Goal: Transaction & Acquisition: Purchase product/service

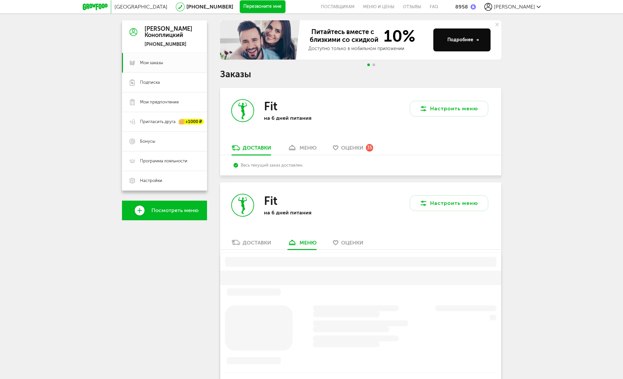
scroll to position [223, 0]
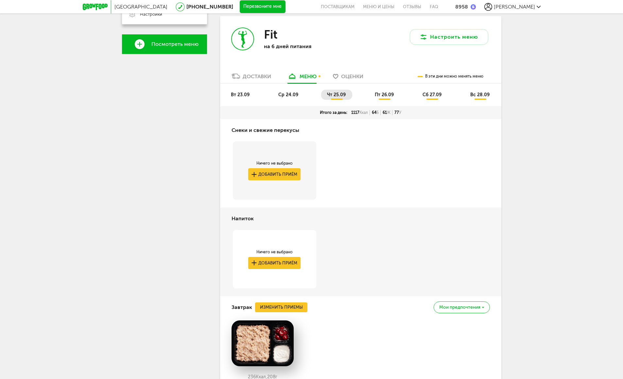
click at [241, 93] on span "вт 23.09" at bounding box center [240, 95] width 19 height 6
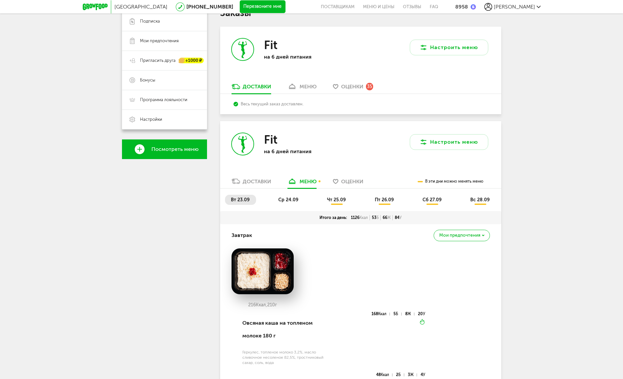
scroll to position [35, 0]
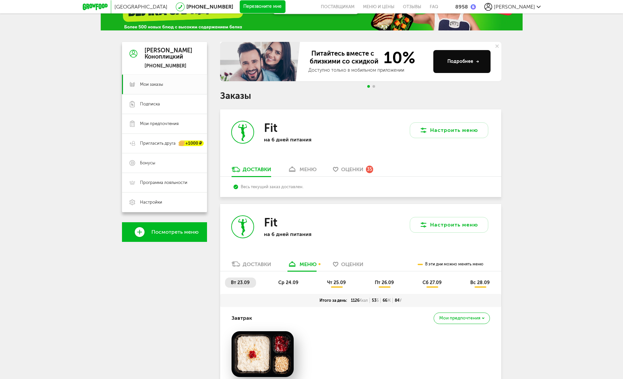
click at [312, 172] on div "меню" at bounding box center [308, 169] width 17 height 6
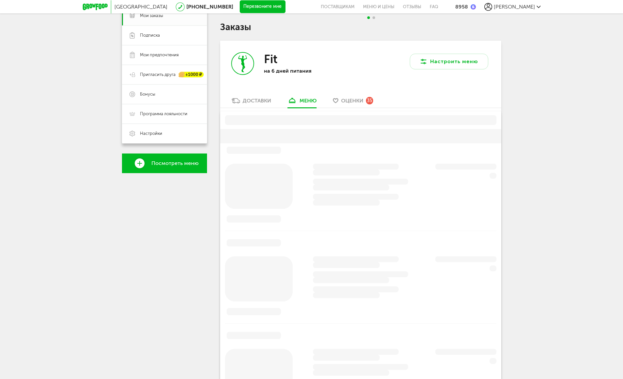
scroll to position [128, 0]
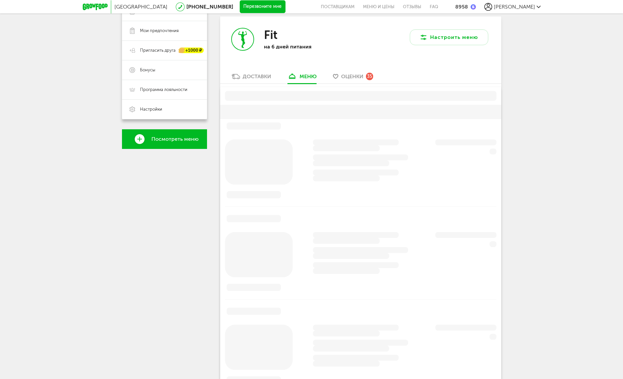
click at [253, 79] on div "Доставки" at bounding box center [257, 76] width 28 height 6
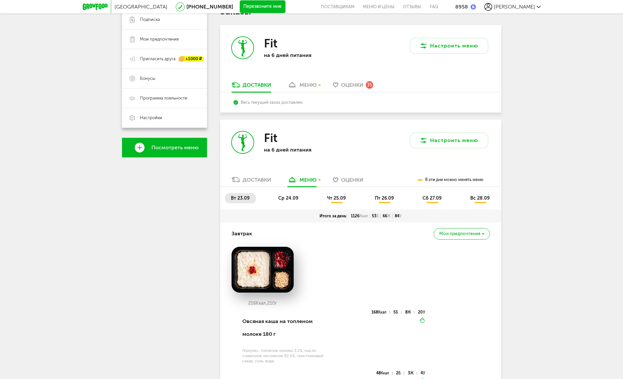
scroll to position [29, 0]
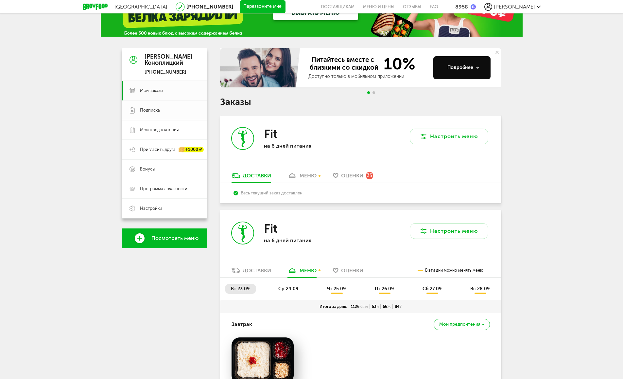
click at [143, 109] on span "Подписка" at bounding box center [150, 110] width 20 height 6
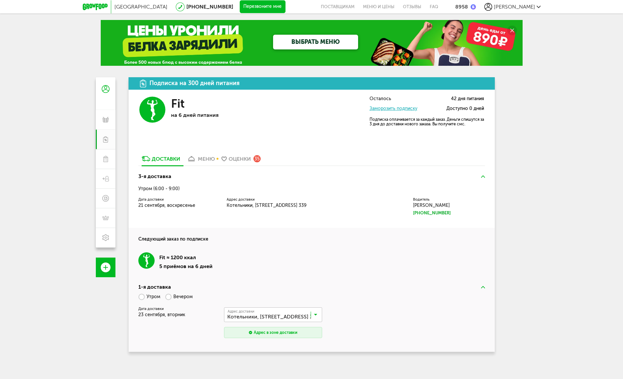
click at [525, 7] on span "[PERSON_NAME]" at bounding box center [514, 7] width 41 height 6
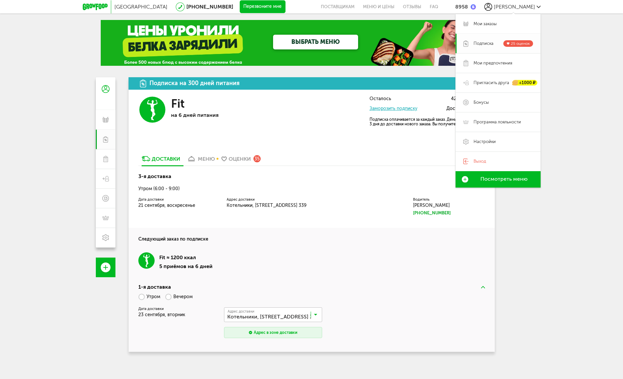
click at [488, 43] on span "Подписка" at bounding box center [484, 44] width 20 height 6
click at [473, 41] on link "Подписка 25 оценок" at bounding box center [498, 44] width 85 height 20
click at [476, 6] on div "8958" at bounding box center [465, 7] width 21 height 6
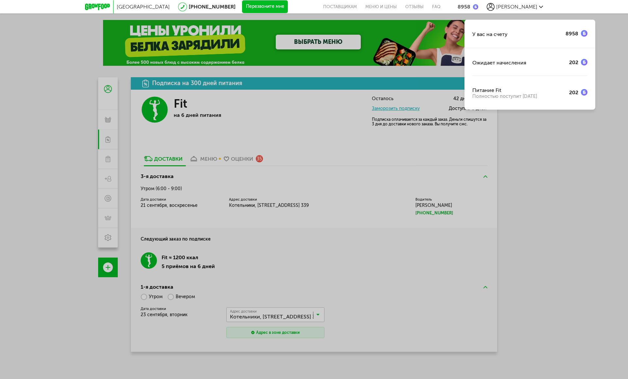
click at [540, 211] on div "У вас на счету 8958 Ожидает начисления 202 Питание Fit Полностью поступит [DATE]" at bounding box center [314, 189] width 628 height 379
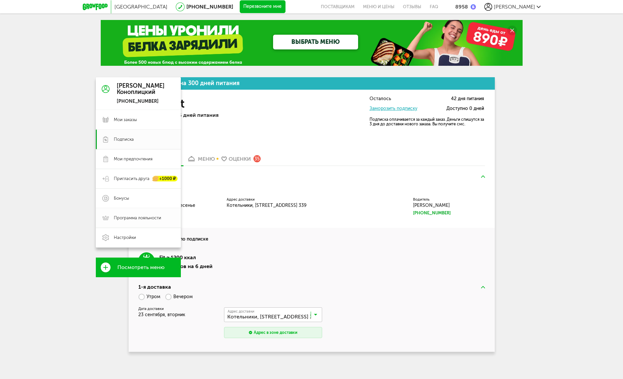
click at [126, 220] on span "Программа лояльности" at bounding box center [137, 218] width 47 height 6
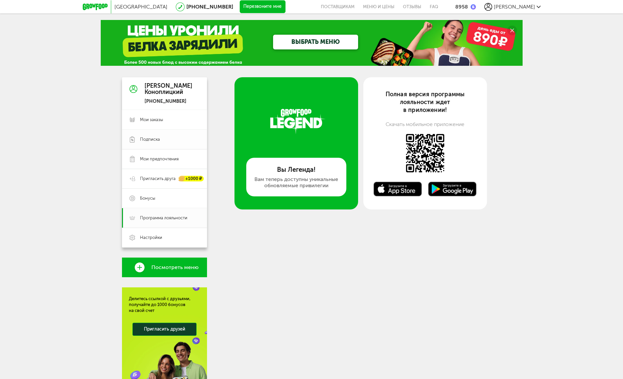
click at [144, 137] on span "Подписка" at bounding box center [150, 139] width 20 height 6
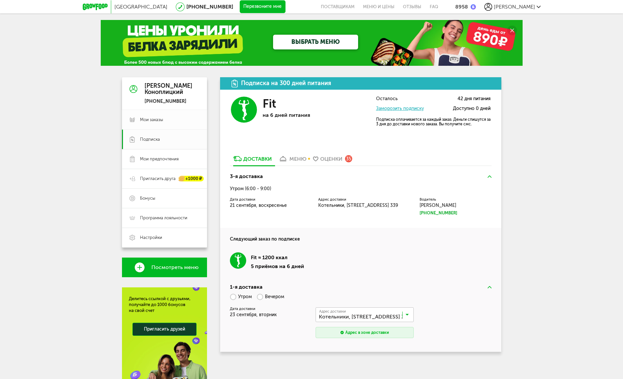
click at [148, 119] on span "Мои заказы" at bounding box center [151, 120] width 23 height 6
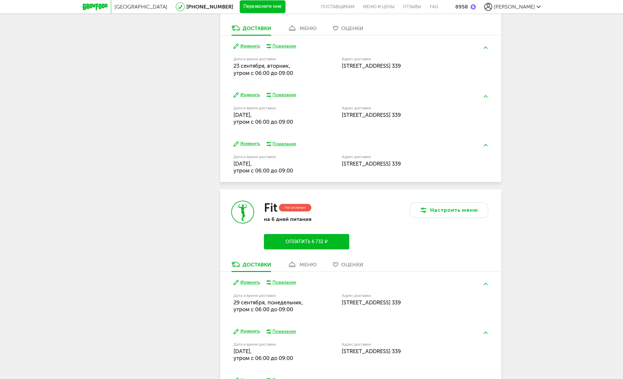
scroll to position [345, 0]
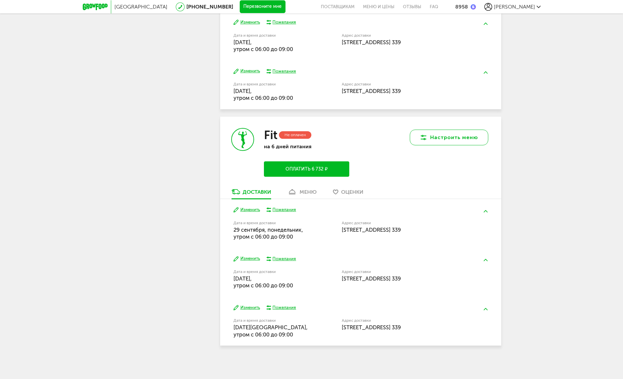
click at [431, 134] on button "Настроить меню" at bounding box center [449, 138] width 79 height 16
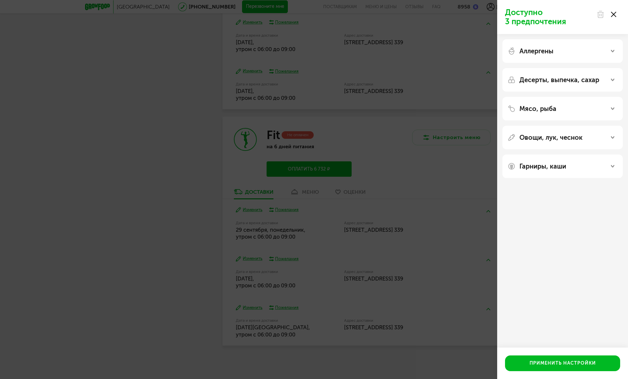
click at [440, 141] on div "Доступно 3 предпочтения Аллергены Десерты, выпечка, сахар Мясо, рыба Овощи, лук…" at bounding box center [314, 189] width 628 height 379
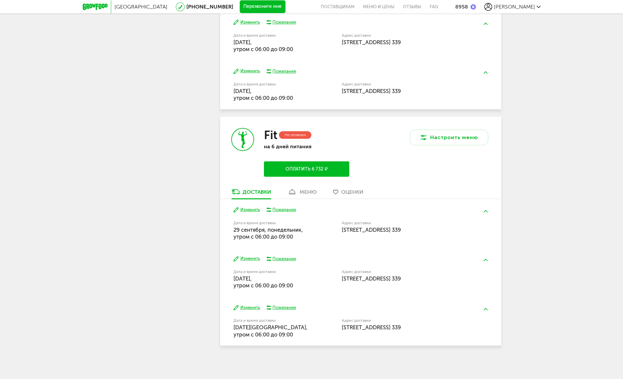
scroll to position [120, 0]
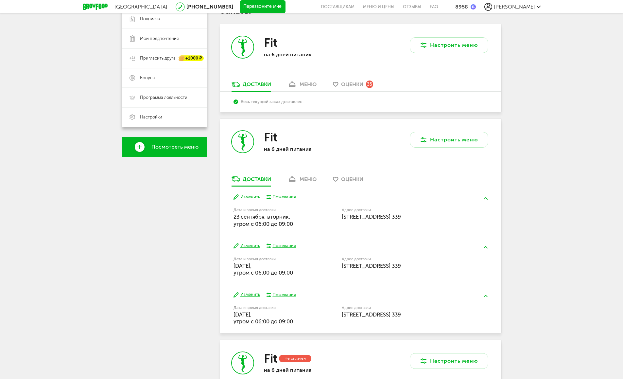
click at [309, 180] on div "меню" at bounding box center [308, 179] width 17 height 6
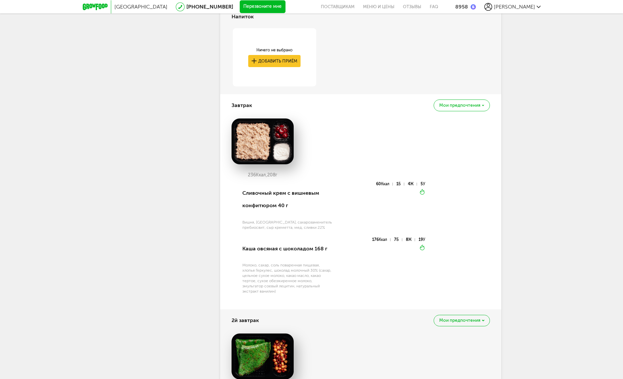
scroll to position [198, 0]
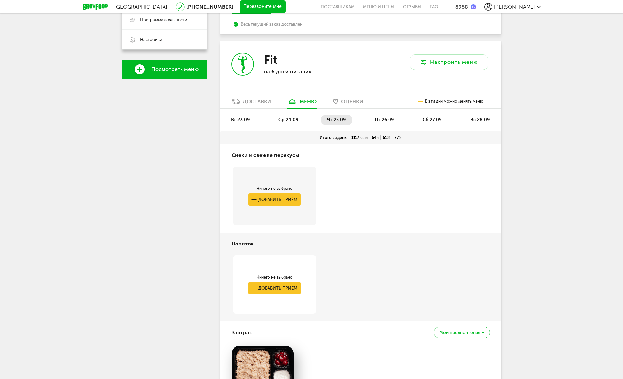
click at [284, 121] on span "ср 24.09" at bounding box center [288, 120] width 20 height 6
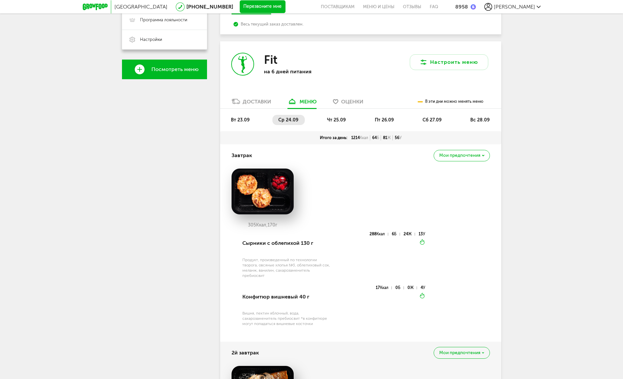
click at [238, 117] on span "вт 23.09" at bounding box center [240, 120] width 19 height 6
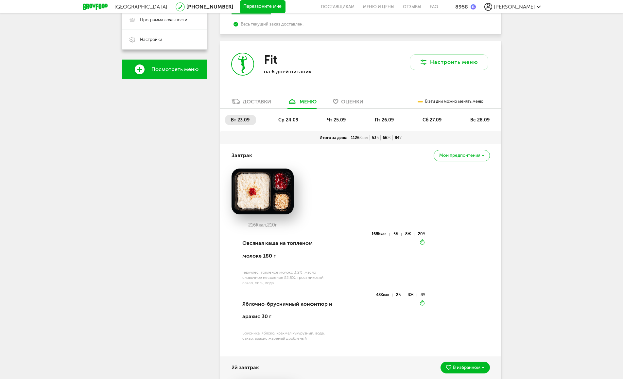
scroll to position [206, 0]
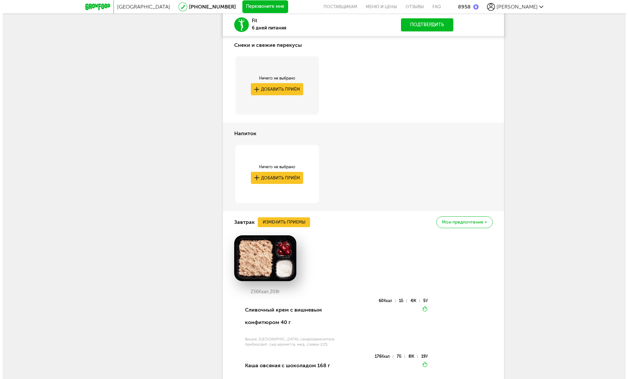
scroll to position [289, 0]
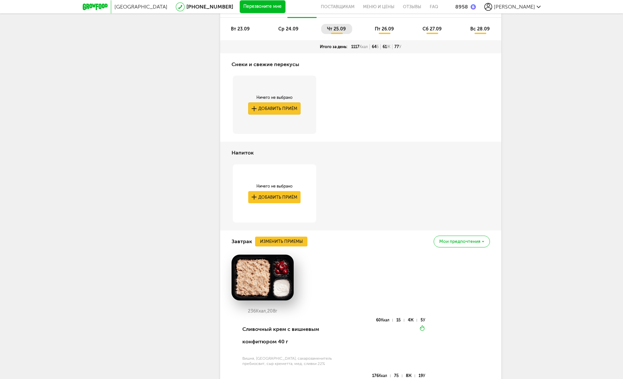
click at [259, 107] on button "Добавить приём" at bounding box center [274, 108] width 52 height 12
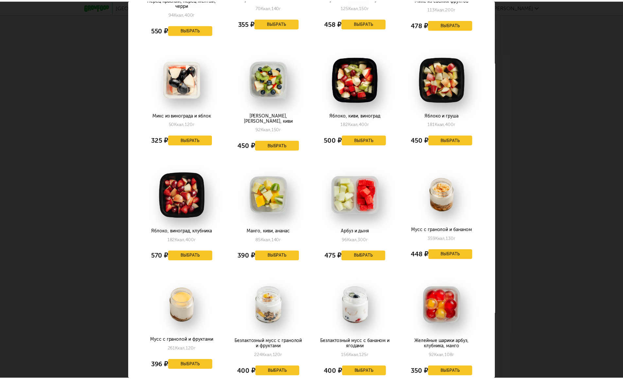
scroll to position [269, 0]
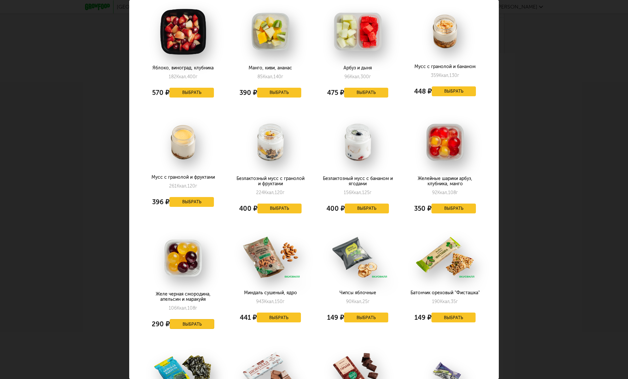
click at [190, 319] on button "Выбрать" at bounding box center [192, 324] width 45 height 10
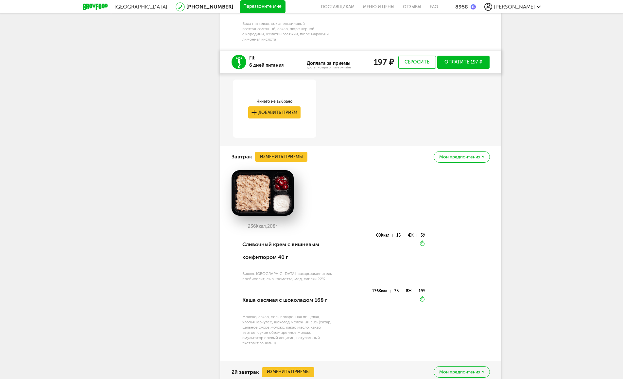
scroll to position [509, 0]
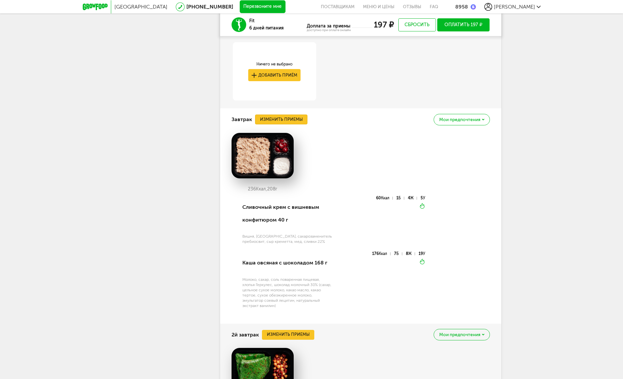
click at [271, 120] on button "Изменить приемы" at bounding box center [281, 120] width 52 height 10
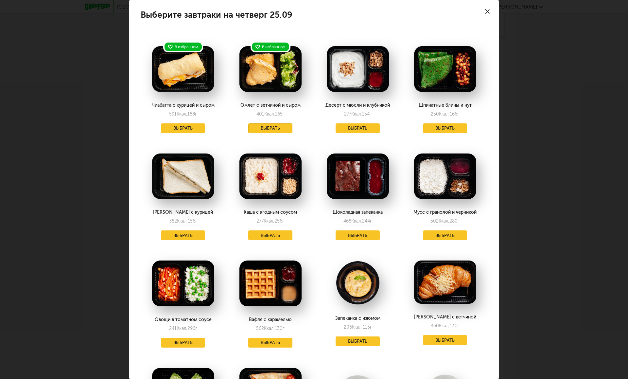
click at [267, 128] on button "Выбрать" at bounding box center [270, 128] width 45 height 10
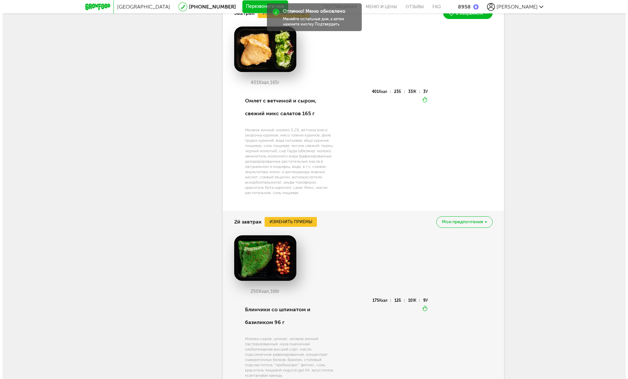
scroll to position [689, 0]
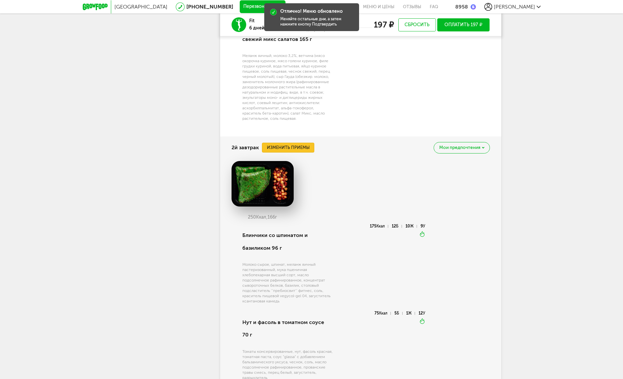
click at [283, 149] on button "Изменить приемы" at bounding box center [288, 148] width 52 height 10
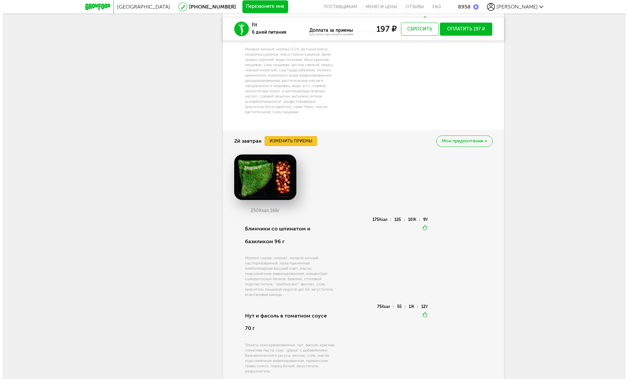
scroll to position [736, 0]
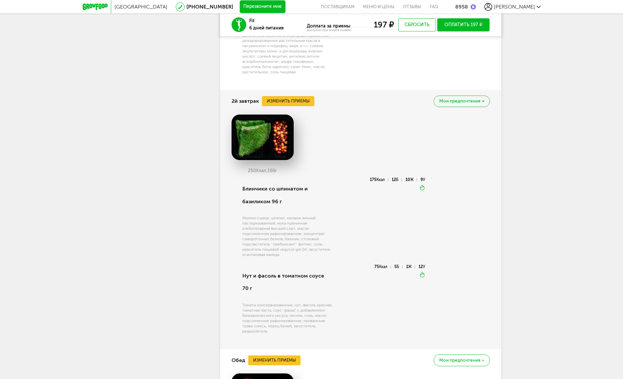
click at [272, 104] on button "Изменить приемы" at bounding box center [288, 101] width 52 height 10
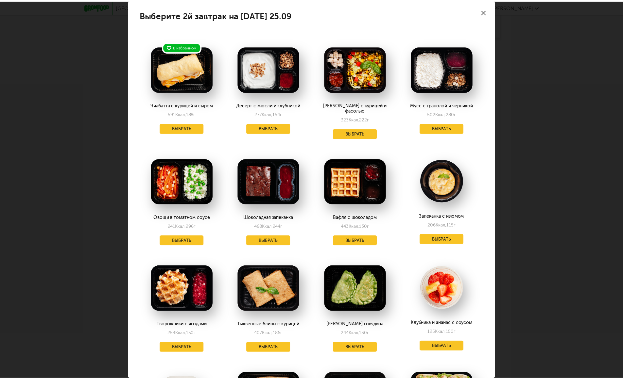
scroll to position [224, 0]
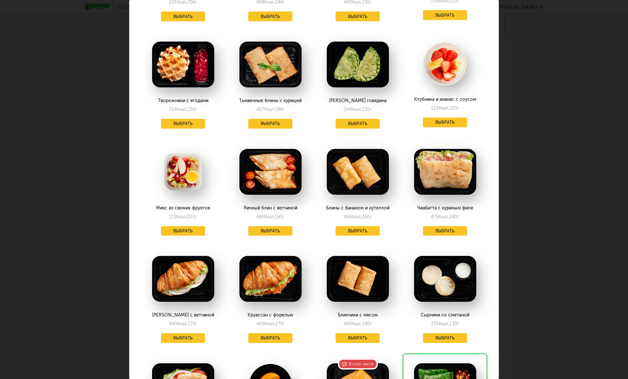
click at [183, 338] on div "[PERSON_NAME] с ветчиной 440 Ккал, 175 г Выбрать" at bounding box center [183, 297] width 85 height 103
click at [183, 335] on button "Выбрать" at bounding box center [183, 338] width 45 height 10
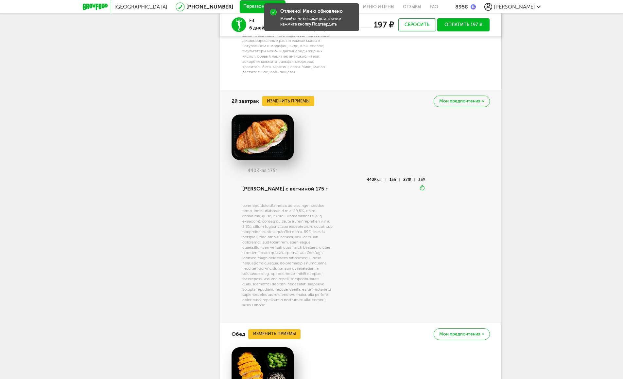
click at [571, 106] on div "Москва [PHONE_NUMBER] Перезвоните мне поставщикам Меню и цены Отзывы FAQ 8958 […" at bounding box center [311, 244] width 623 height 1960
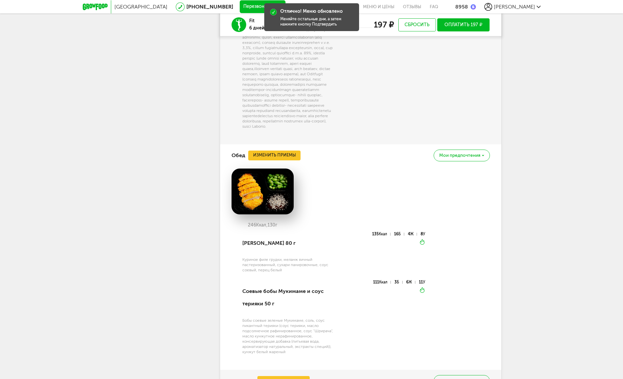
scroll to position [994, 0]
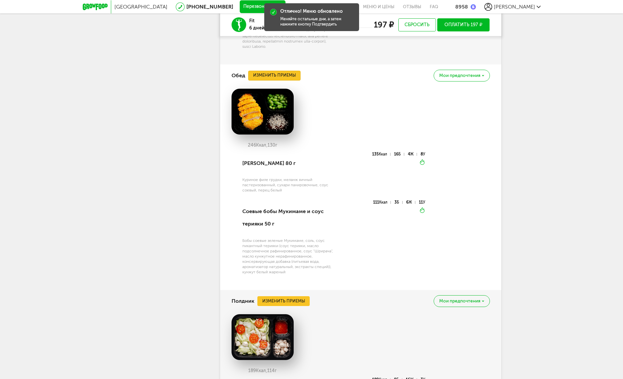
click at [277, 80] on button "Изменить приемы" at bounding box center [274, 76] width 52 height 10
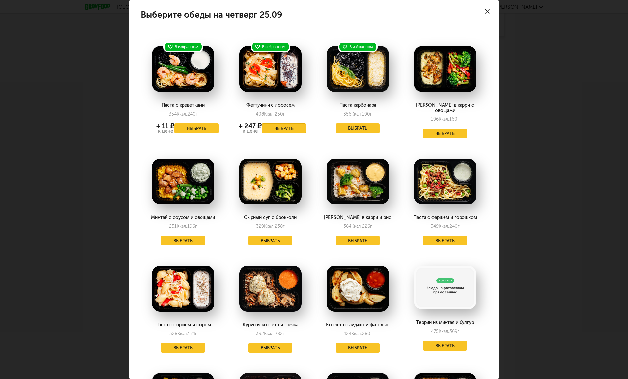
click at [273, 126] on button "Выбрать" at bounding box center [284, 128] width 45 height 10
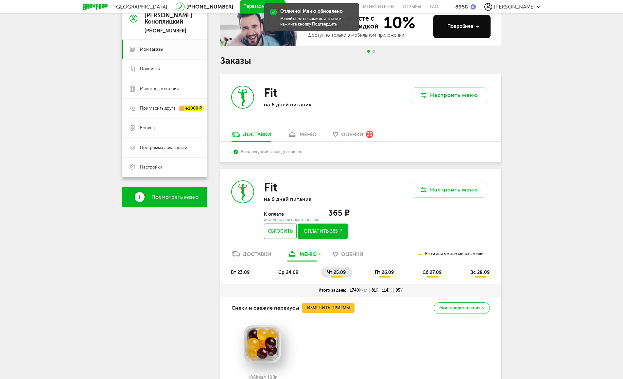
scroll to position [66, 0]
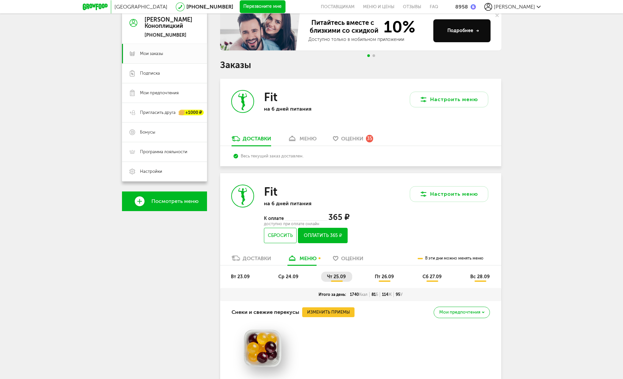
click at [249, 259] on div "Доставки" at bounding box center [257, 258] width 28 height 6
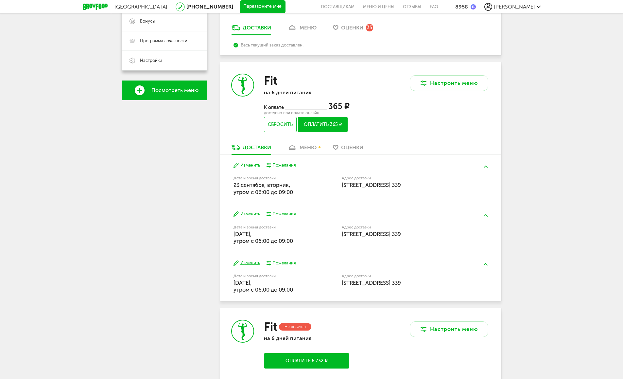
scroll to position [214, 0]
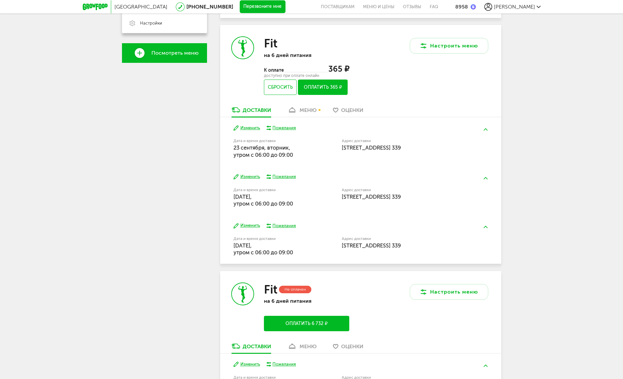
click at [246, 129] on button "Изменить" at bounding box center [247, 128] width 27 height 6
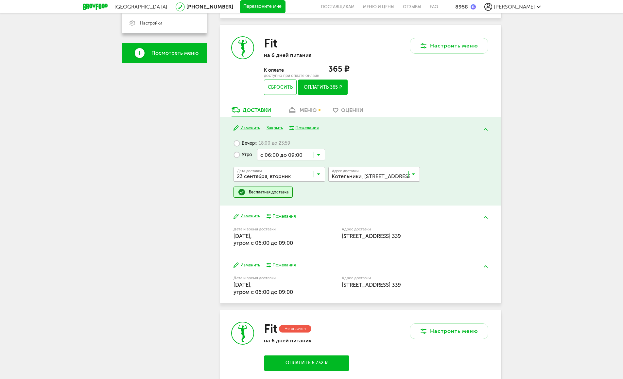
click at [318, 174] on icon at bounding box center [318, 175] width 3 height 7
click at [344, 195] on div "Вечер с 18:00 до 23:59 Утро с 06:00 до 09:00 Загрузка... Дата доставки [DATE] З…" at bounding box center [361, 167] width 254 height 60
click at [318, 176] on icon at bounding box center [318, 175] width 3 height 7
click at [334, 192] on div "Вечер с 18:00 до 23:59 Утро с 06:00 до 09:00 Загрузка... Дата доставки [DATE] З…" at bounding box center [361, 167] width 254 height 60
click at [250, 130] on button "Изменить" at bounding box center [247, 128] width 27 height 6
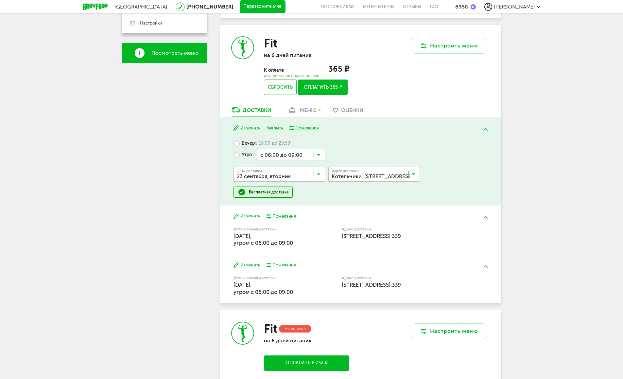
click at [250, 128] on button "Изменить" at bounding box center [247, 128] width 27 height 6
click at [323, 174] on input "Search for option" at bounding box center [281, 175] width 92 height 11
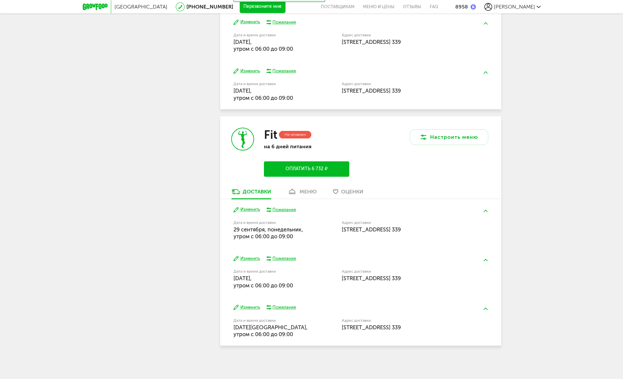
scroll to position [219, 0]
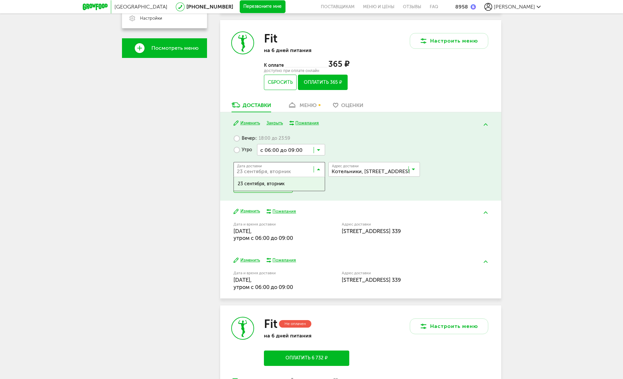
click at [348, 184] on div "Вечер с 18:00 до 23:59 Утро с 06:00 до 09:00 Загрузка... Дата доставки [DATE] З…" at bounding box center [361, 163] width 254 height 60
click at [243, 213] on button "Изменить" at bounding box center [247, 211] width 27 height 6
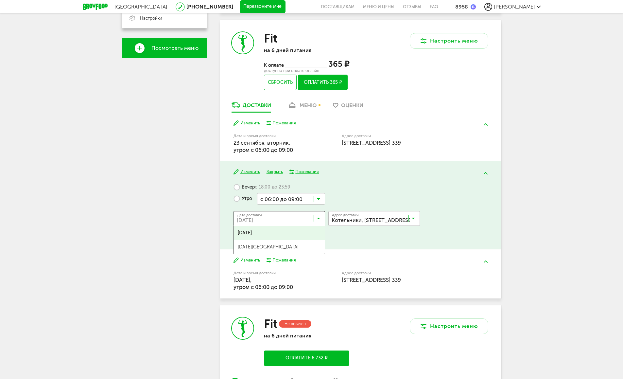
click at [320, 220] on input "Search for option" at bounding box center [281, 219] width 92 height 11
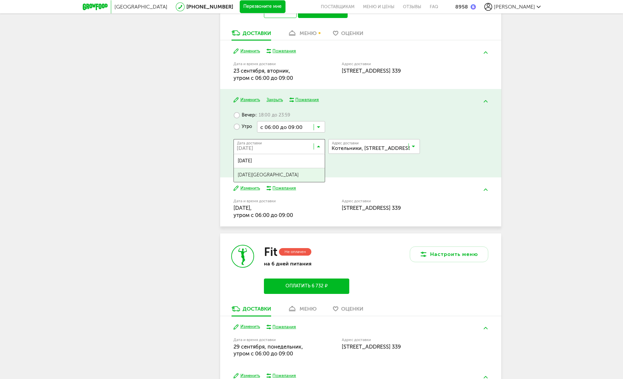
scroll to position [287, 0]
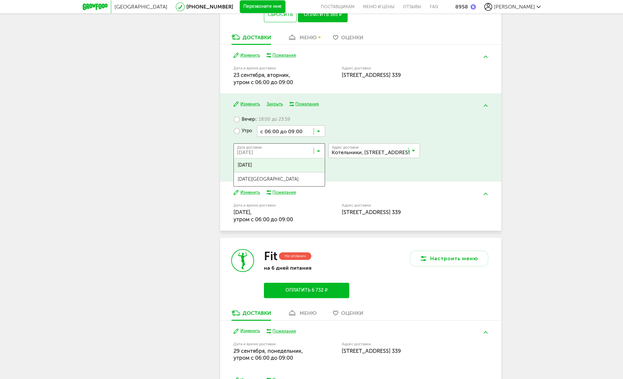
click at [357, 118] on div "Вечер с 18:00 до 23:59 Утро с 06:00 до 09:00 Загрузка... Дата доставки [DATE] З…" at bounding box center [361, 144] width 254 height 60
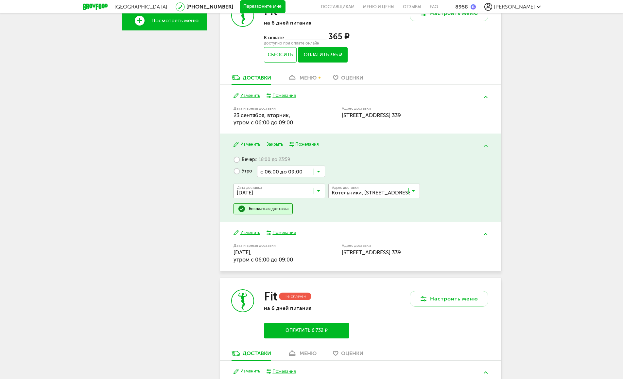
click at [252, 94] on button "Изменить" at bounding box center [247, 96] width 27 height 6
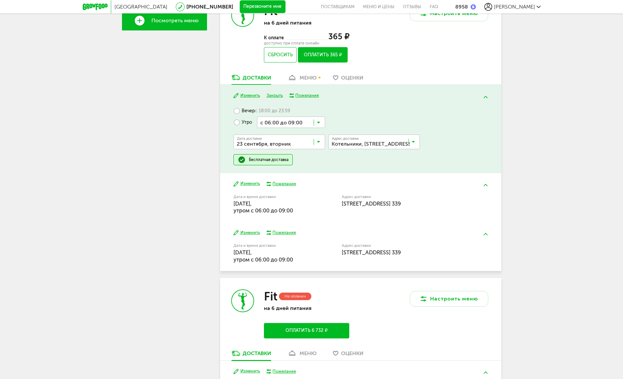
click at [322, 142] on input "Search for option" at bounding box center [281, 143] width 92 height 11
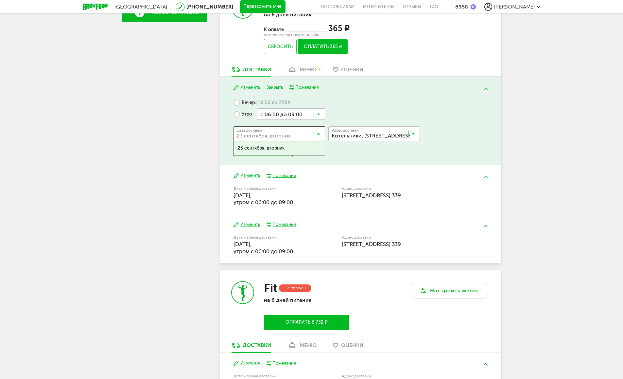
click at [353, 109] on div "Вечер с 18:00 до 23:59 Утро с 06:00 до 09:00 Загрузка... Дата доставки [DATE] З…" at bounding box center [361, 127] width 254 height 60
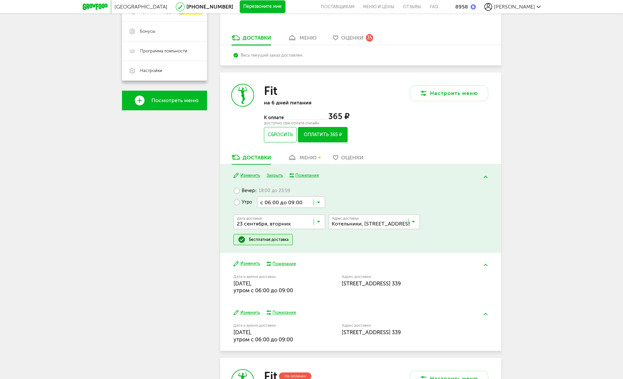
scroll to position [154, 0]
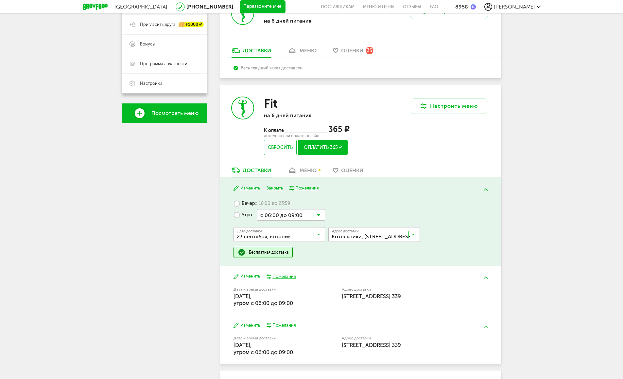
click at [313, 173] on div "меню" at bounding box center [308, 170] width 17 height 6
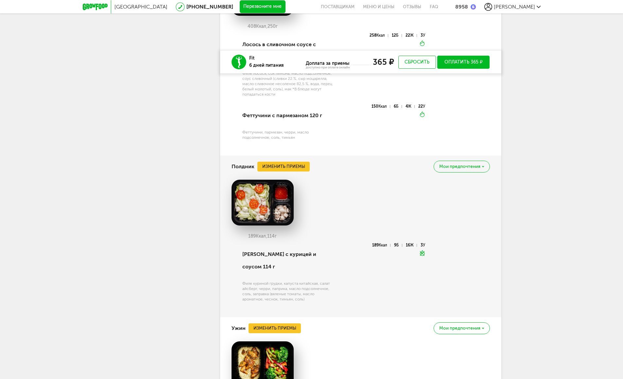
scroll to position [1150, 0]
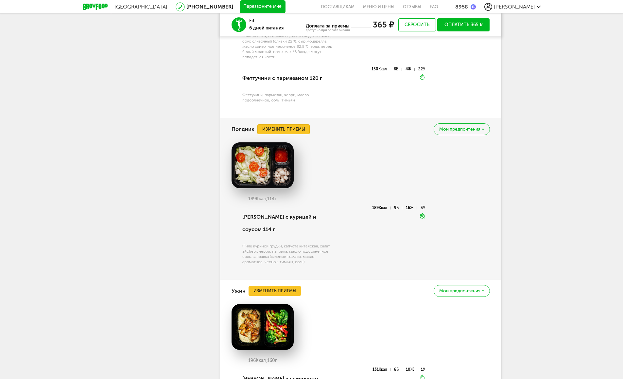
click at [289, 134] on button "Изменить приемы" at bounding box center [284, 129] width 52 height 10
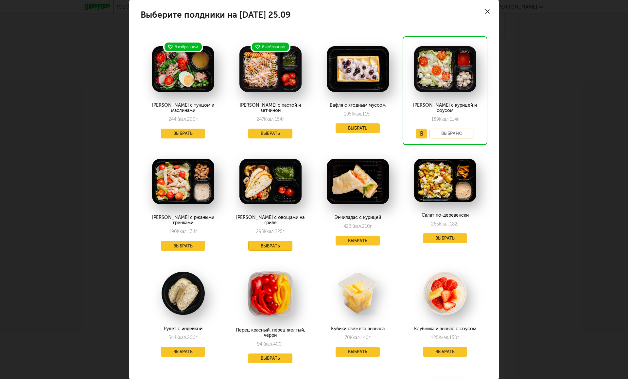
click at [276, 241] on button "Выбрать" at bounding box center [270, 246] width 45 height 10
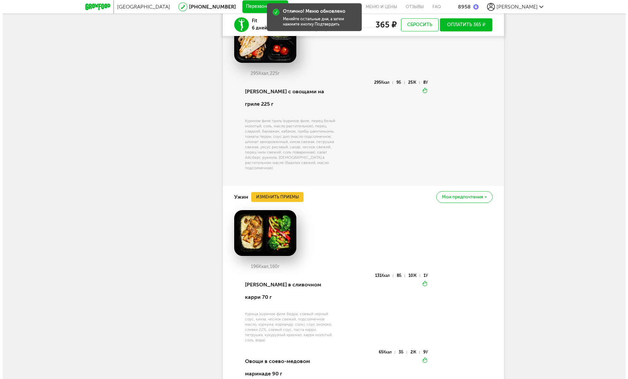
scroll to position [1392, 0]
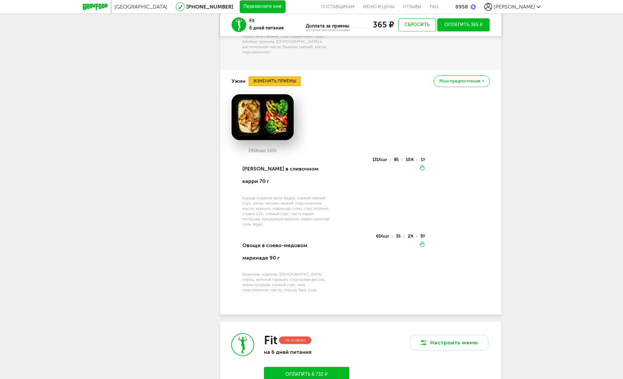
click at [276, 84] on button "Изменить приемы" at bounding box center [275, 81] width 52 height 10
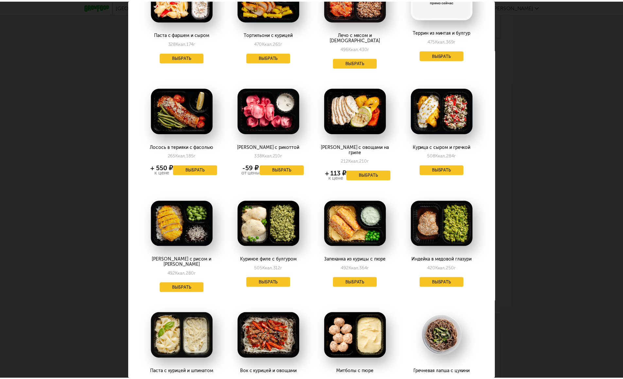
scroll to position [196, 0]
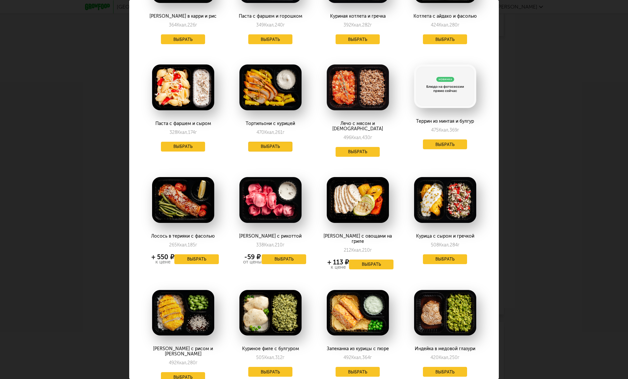
click at [263, 147] on button "Выбрать" at bounding box center [270, 147] width 45 height 10
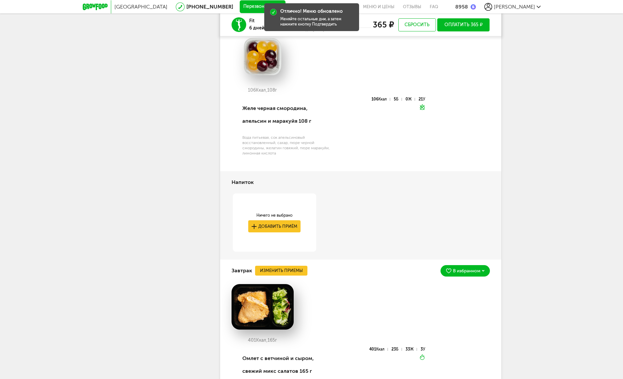
scroll to position [233, 0]
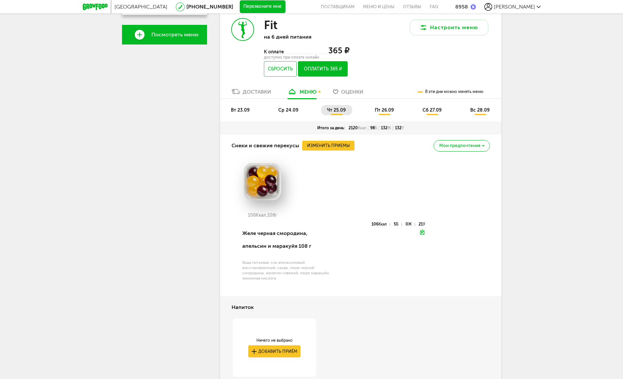
click at [382, 109] on span "пт 26.09" at bounding box center [384, 110] width 19 height 6
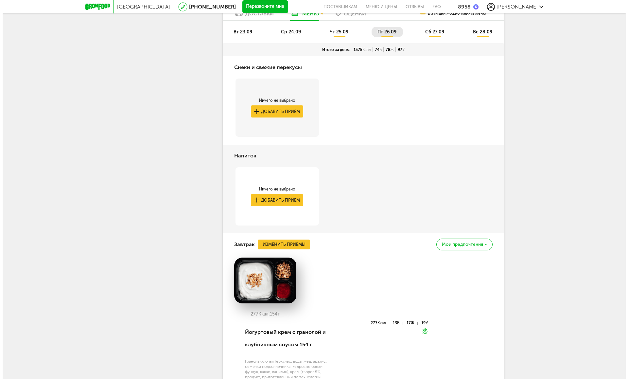
scroll to position [385, 0]
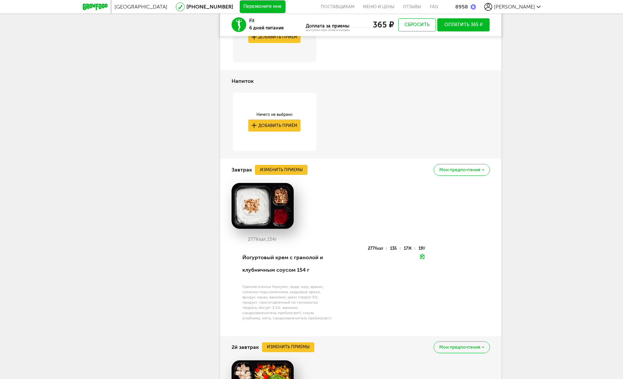
click at [268, 169] on button "Изменить приемы" at bounding box center [281, 170] width 52 height 10
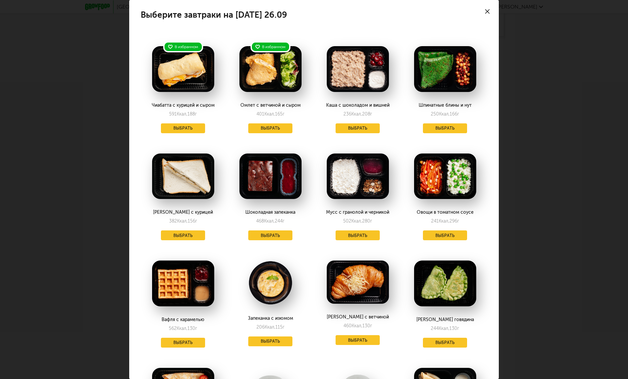
click at [485, 12] on icon at bounding box center [487, 11] width 5 height 5
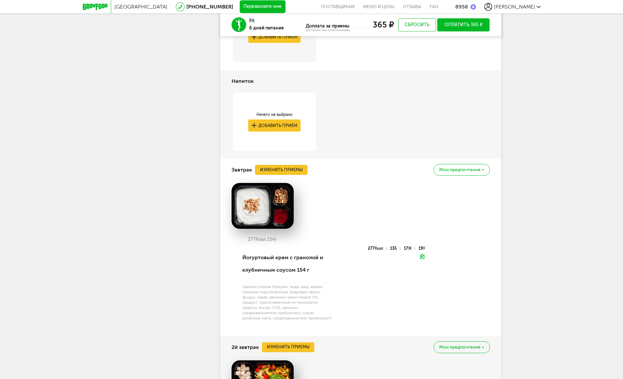
click at [289, 171] on button "Изменить приемы" at bounding box center [281, 170] width 52 height 10
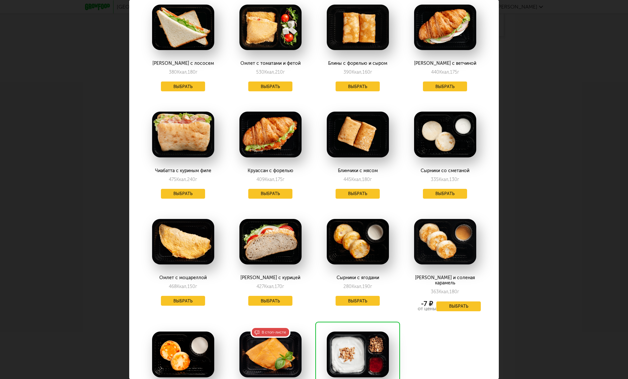
scroll to position [508, 0]
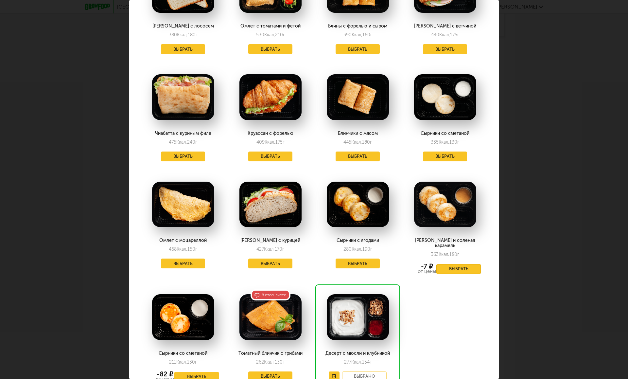
click at [465, 264] on button "Выбрать" at bounding box center [459, 269] width 45 height 10
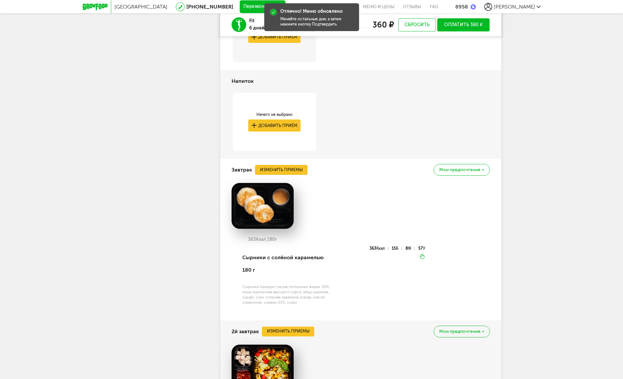
click at [279, 168] on button "Изменить приемы" at bounding box center [281, 170] width 52 height 10
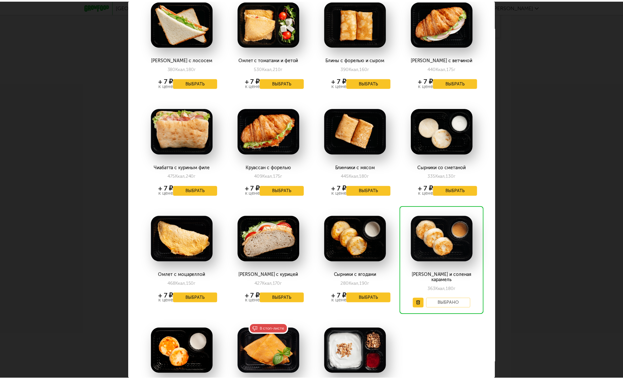
scroll to position [513, 0]
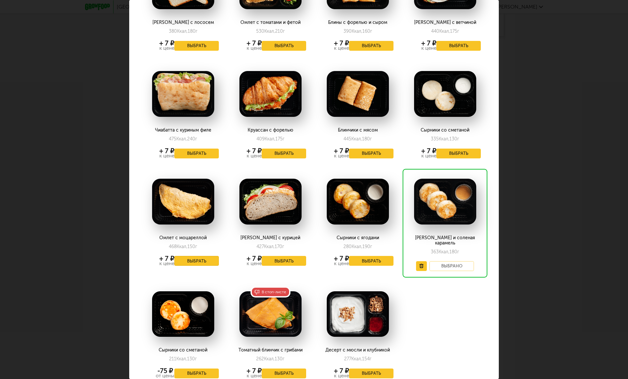
click at [195, 257] on button "Выбрать" at bounding box center [196, 261] width 45 height 10
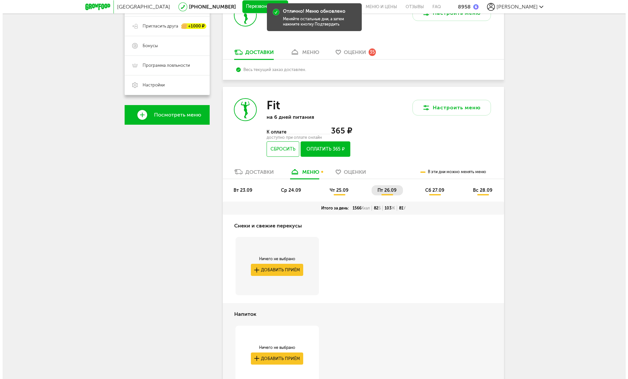
scroll to position [238, 0]
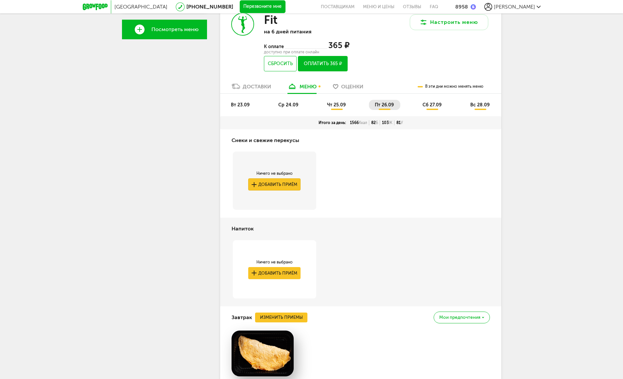
click at [284, 186] on button "Добавить приём" at bounding box center [274, 184] width 52 height 12
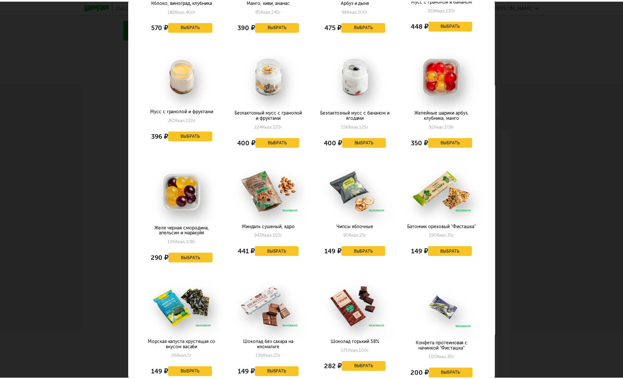
scroll to position [391, 0]
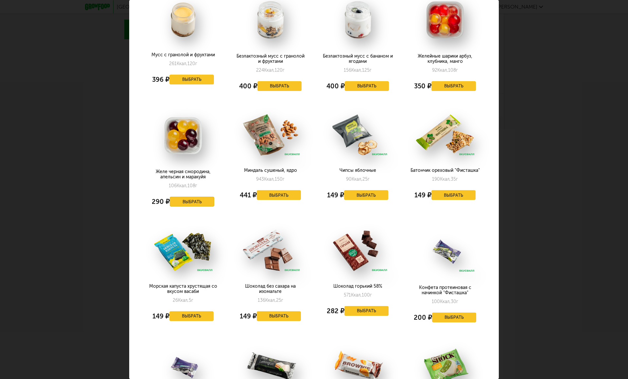
click at [201, 197] on button "Выбрать" at bounding box center [192, 202] width 45 height 10
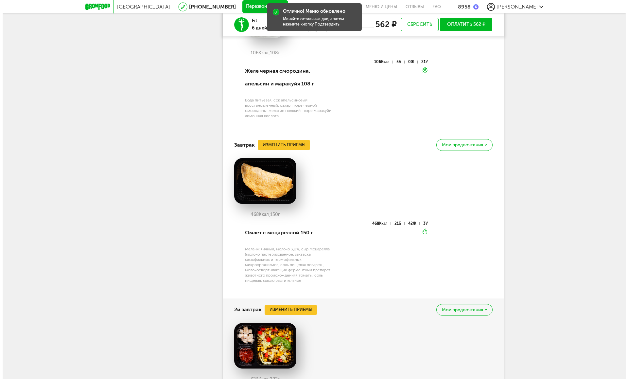
scroll to position [559, 0]
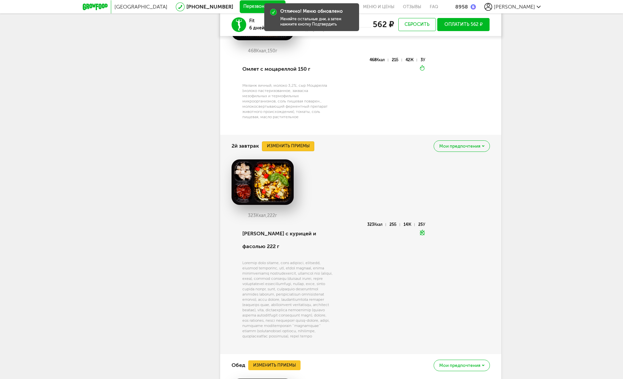
click at [288, 147] on button "Изменить приемы" at bounding box center [288, 146] width 52 height 10
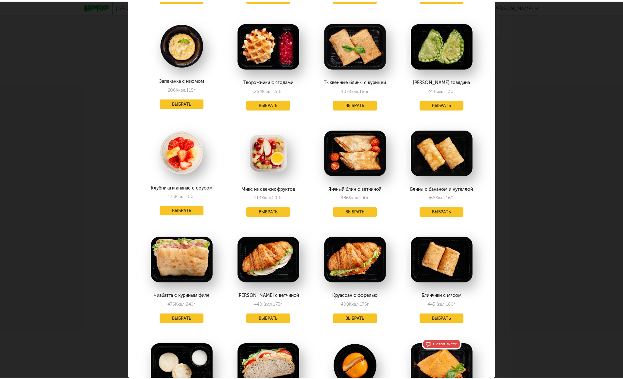
scroll to position [280, 0]
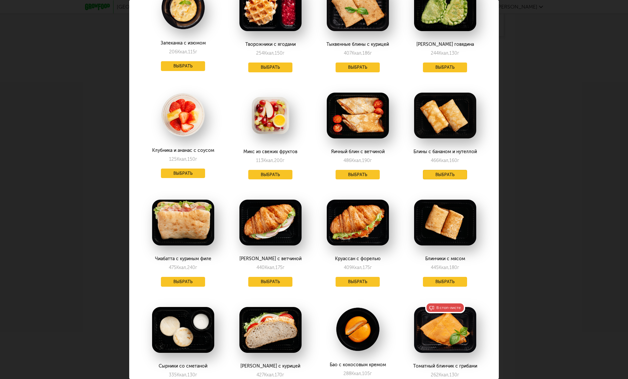
click at [432, 170] on button "Выбрать" at bounding box center [445, 175] width 45 height 10
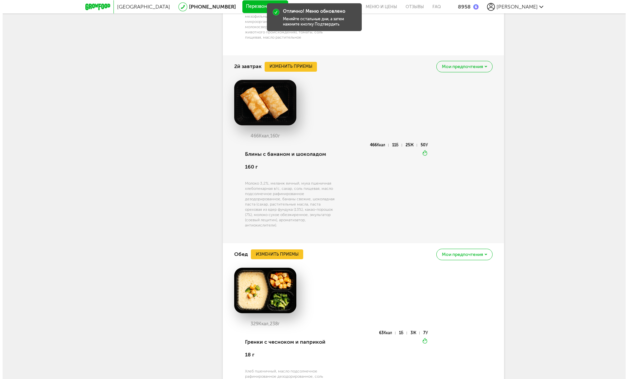
scroll to position [787, 0]
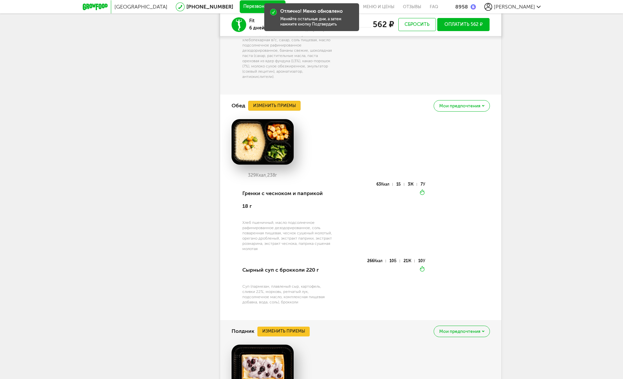
click at [282, 105] on button "Изменить приемы" at bounding box center [274, 106] width 52 height 10
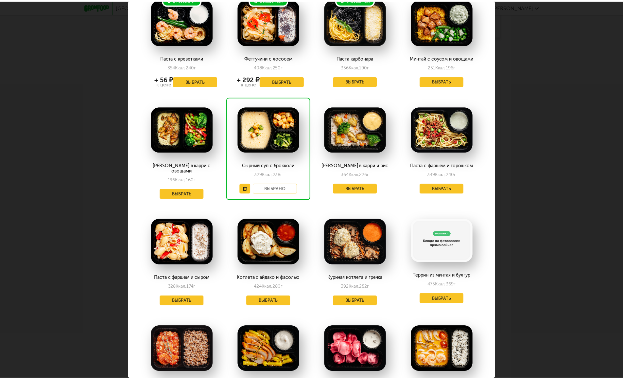
scroll to position [179, 0]
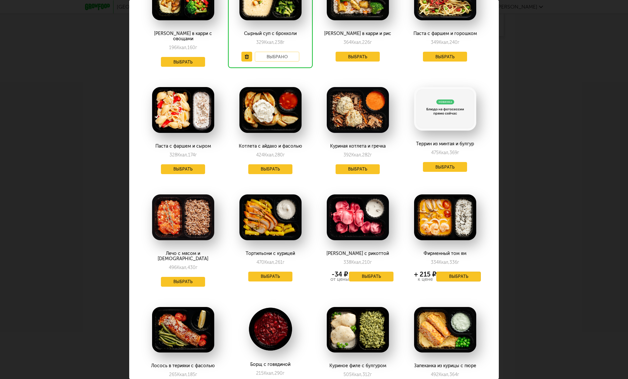
click at [460, 272] on button "Выбрать" at bounding box center [459, 277] width 45 height 10
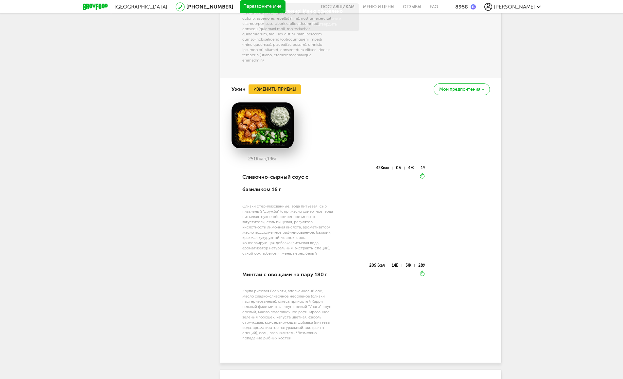
scroll to position [1414, 0]
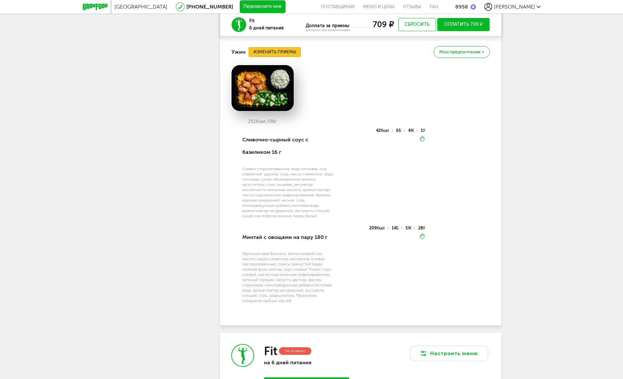
click at [268, 57] on button "Изменить приемы" at bounding box center [275, 52] width 52 height 10
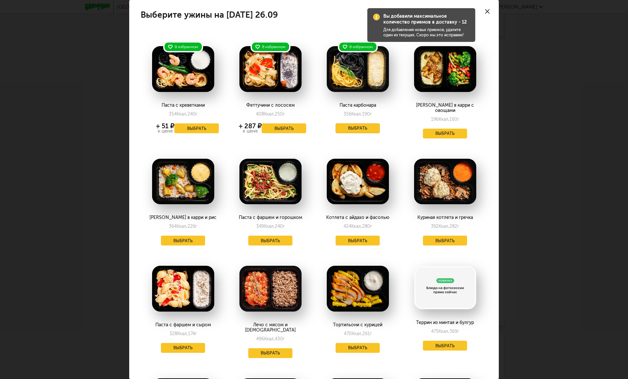
click at [351, 128] on button "Выбрать" at bounding box center [358, 128] width 45 height 10
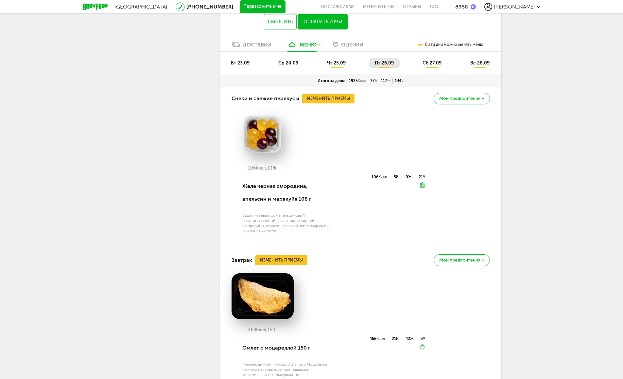
scroll to position [244, 0]
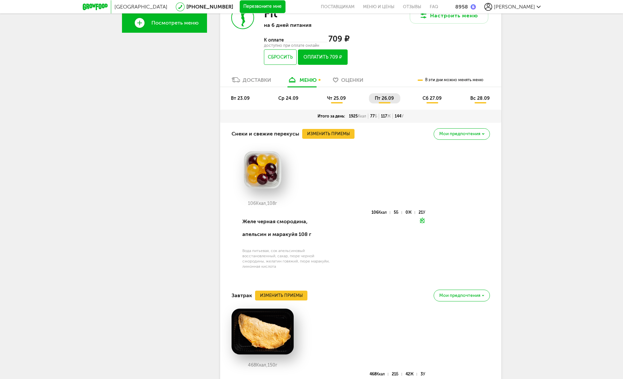
click at [335, 98] on span "чт 25.09" at bounding box center [336, 99] width 19 height 6
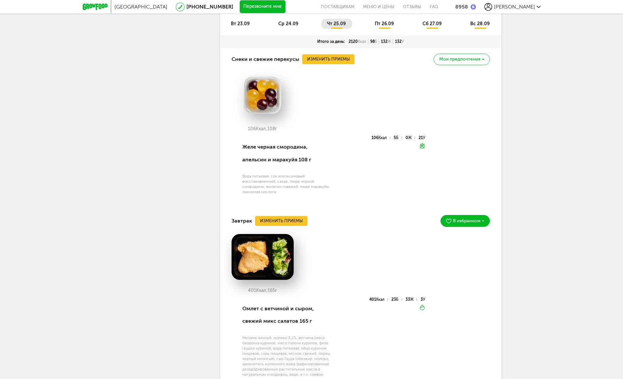
scroll to position [282, 0]
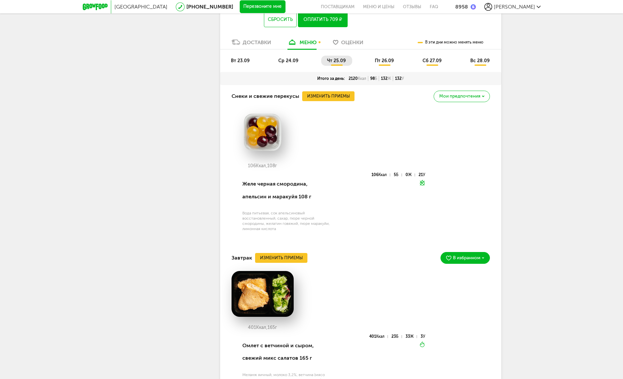
click at [383, 60] on span "пт 26.09" at bounding box center [384, 61] width 19 height 6
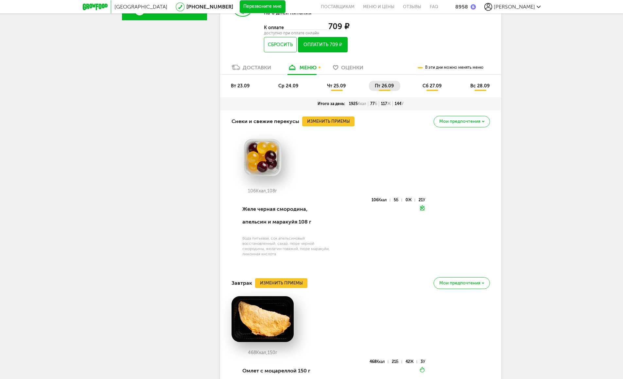
scroll to position [131, 0]
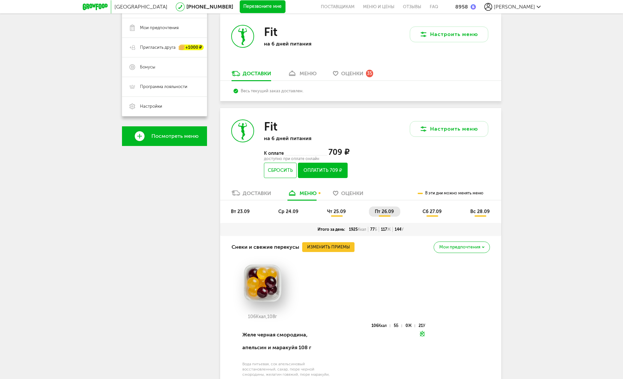
click at [437, 214] on span "сб 27.09" at bounding box center [432, 212] width 19 height 6
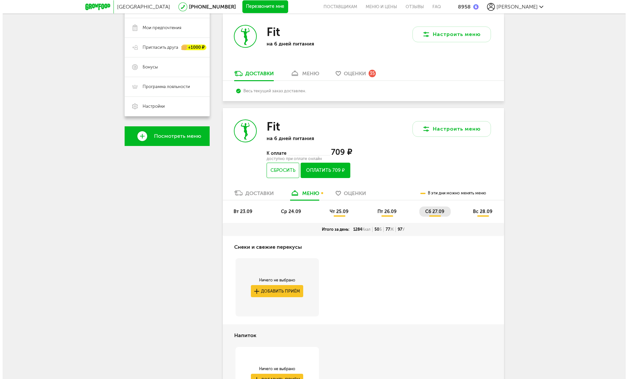
scroll to position [244, 0]
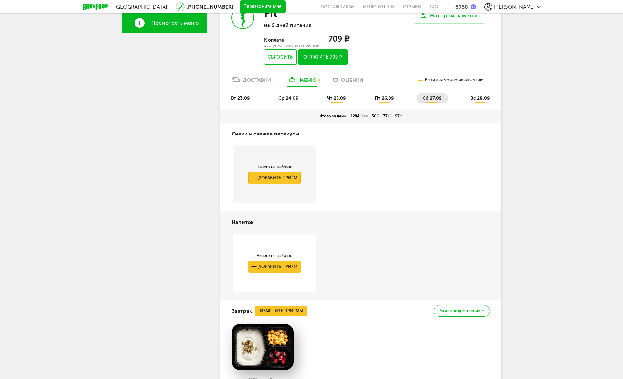
click at [270, 178] on button "Добавить приём" at bounding box center [274, 178] width 52 height 12
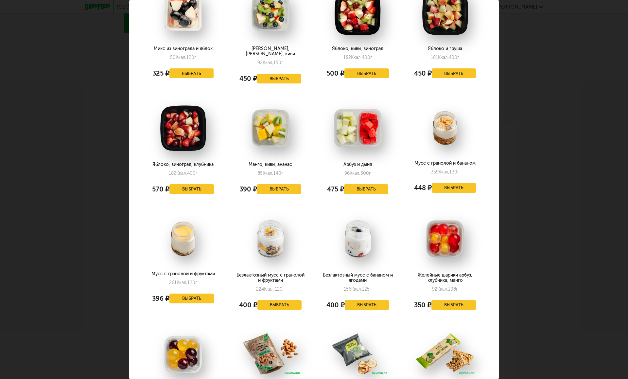
scroll to position [176, 0]
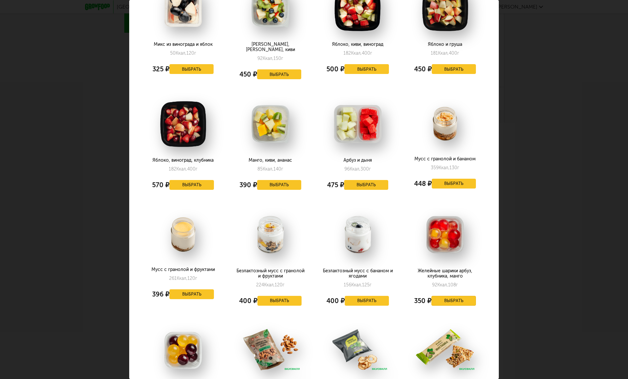
click at [444, 296] on button "Выбрать" at bounding box center [454, 301] width 45 height 10
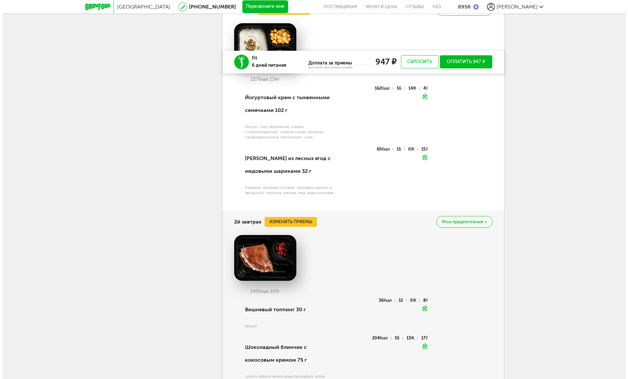
scroll to position [650, 0]
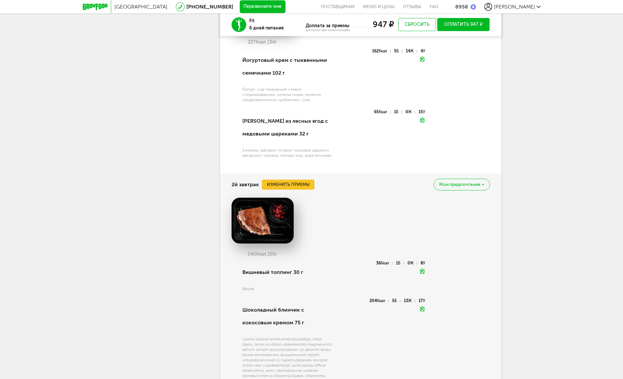
click at [276, 185] on button "Изменить приемы" at bounding box center [288, 185] width 52 height 10
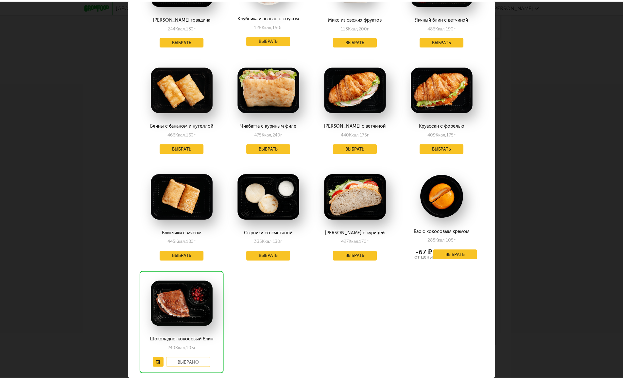
scroll to position [443, 0]
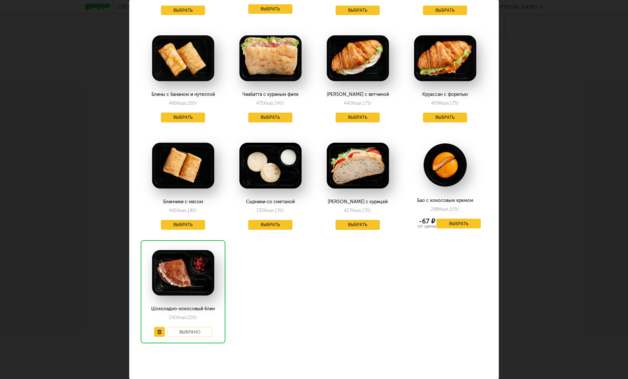
click at [358, 220] on button "Выбрать" at bounding box center [358, 225] width 45 height 10
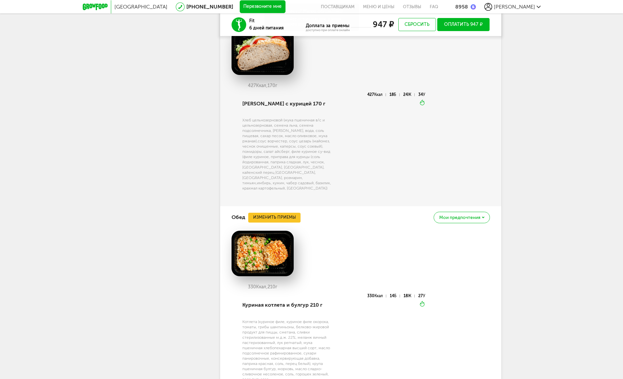
scroll to position [945, 0]
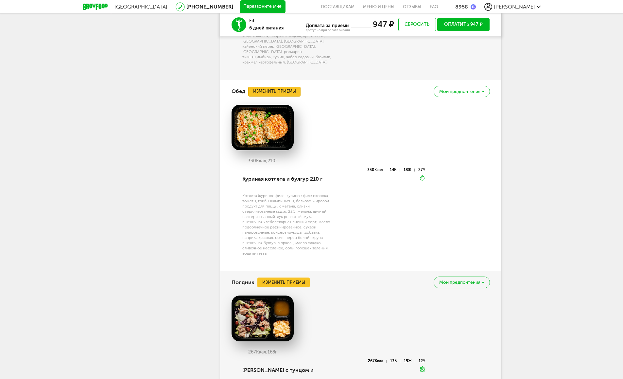
click at [295, 87] on button "Изменить приемы" at bounding box center [274, 92] width 52 height 10
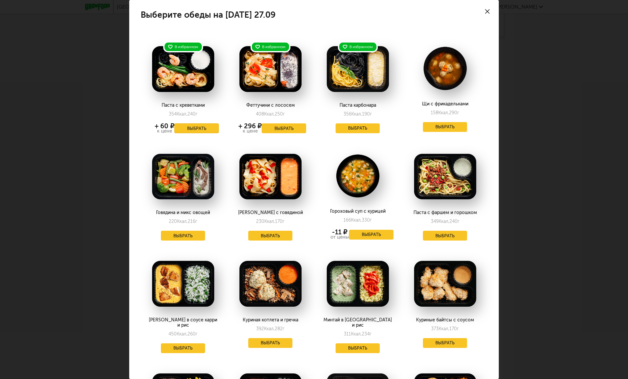
click at [197, 127] on button "Выбрать" at bounding box center [196, 128] width 45 height 10
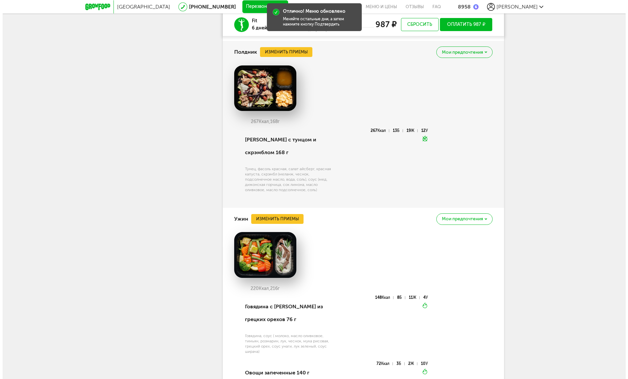
scroll to position [1295, 0]
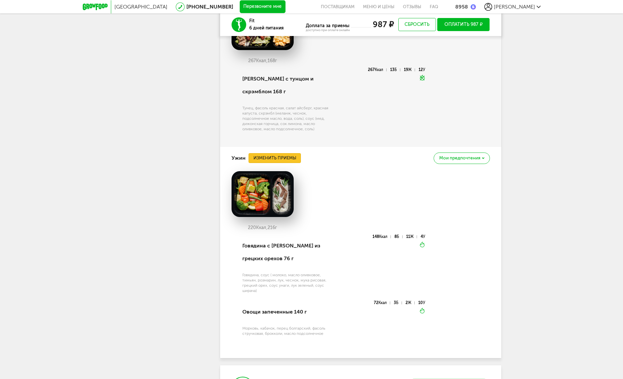
click at [272, 153] on button "Изменить приемы" at bounding box center [275, 158] width 52 height 10
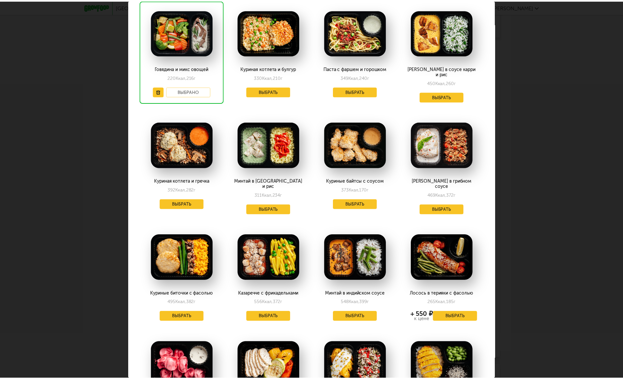
scroll to position [226, 0]
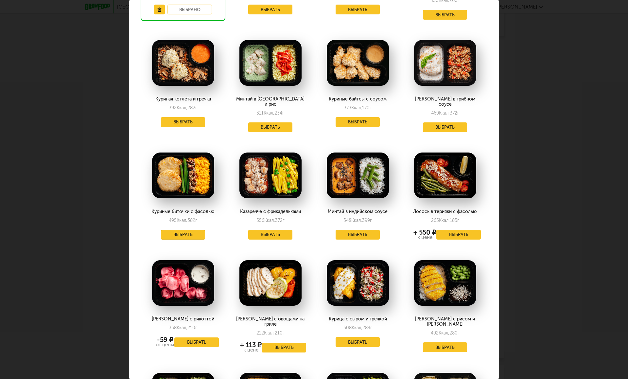
click at [177, 230] on button "Выбрать" at bounding box center [183, 235] width 45 height 10
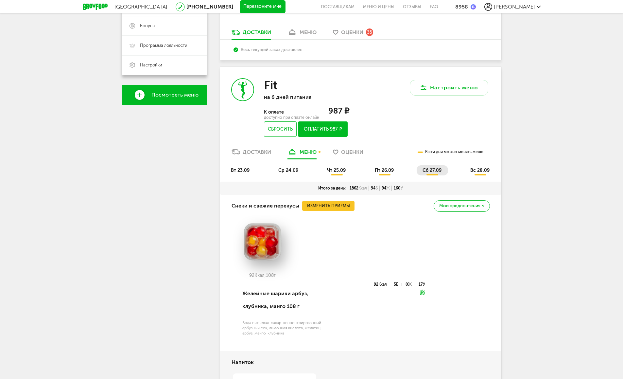
scroll to position [164, 0]
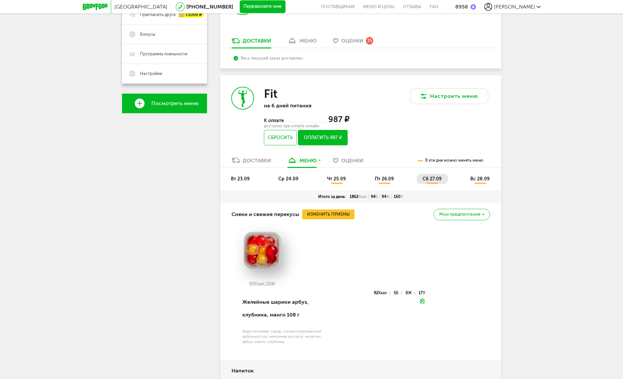
click at [472, 175] on li "вс 28.09" at bounding box center [481, 179] width 32 height 10
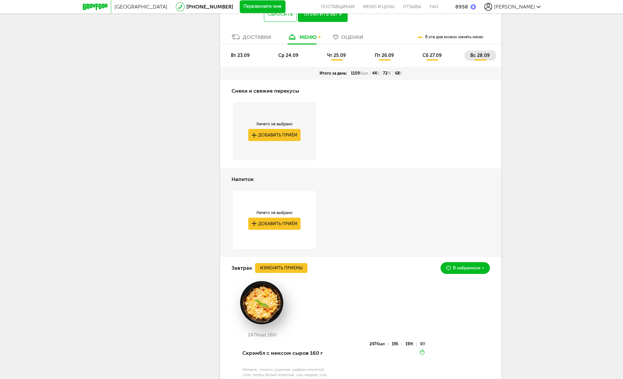
scroll to position [217, 0]
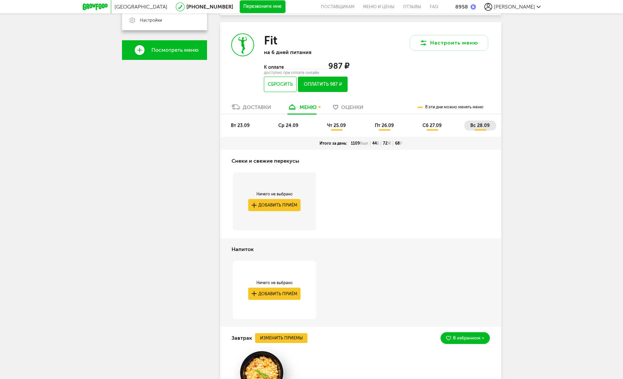
click at [431, 130] on li "сб 27.09" at bounding box center [432, 125] width 31 height 10
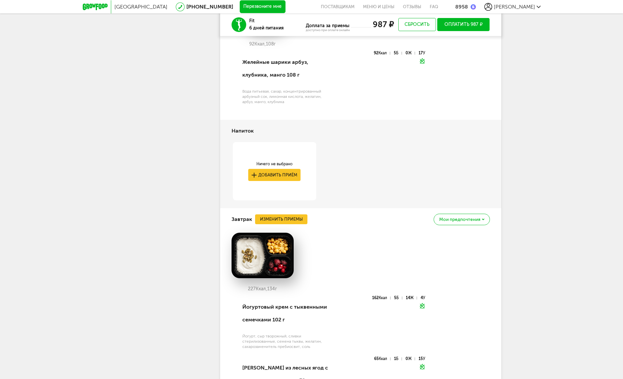
scroll to position [278, 0]
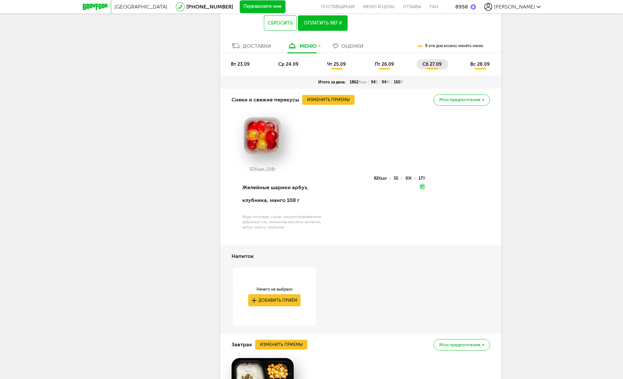
click at [476, 61] on li "вс 28.09" at bounding box center [481, 64] width 32 height 10
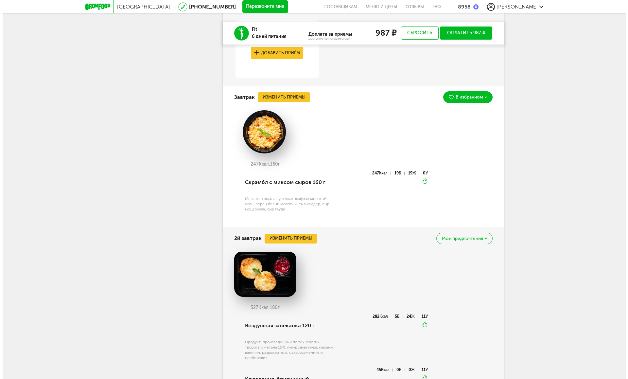
scroll to position [472, 0]
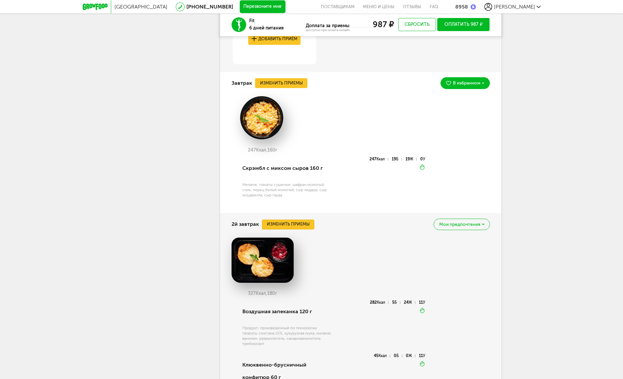
click at [284, 228] on button "Изменить приемы" at bounding box center [288, 225] width 52 height 10
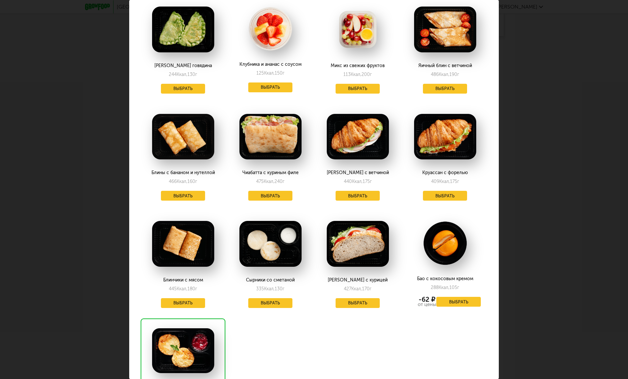
scroll to position [399, 0]
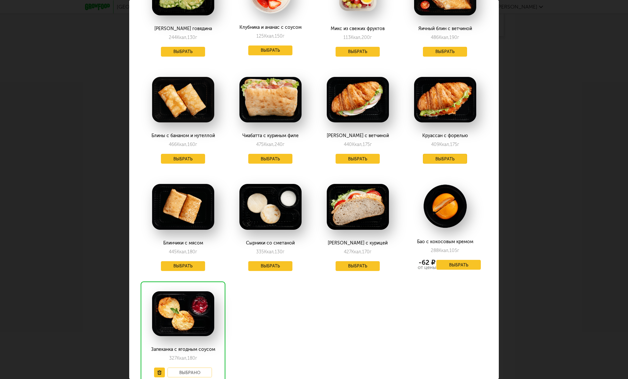
click at [440, 158] on button "Выбрать" at bounding box center [445, 159] width 45 height 10
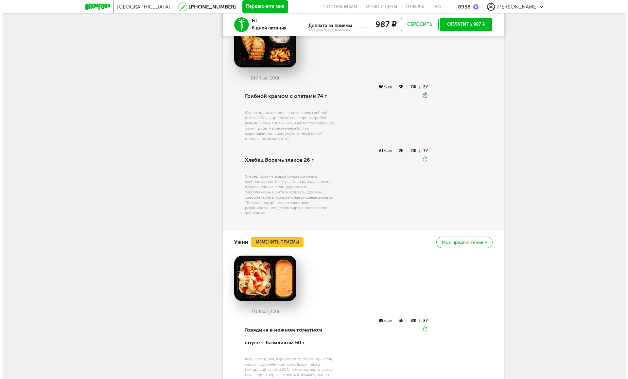
scroll to position [1068, 0]
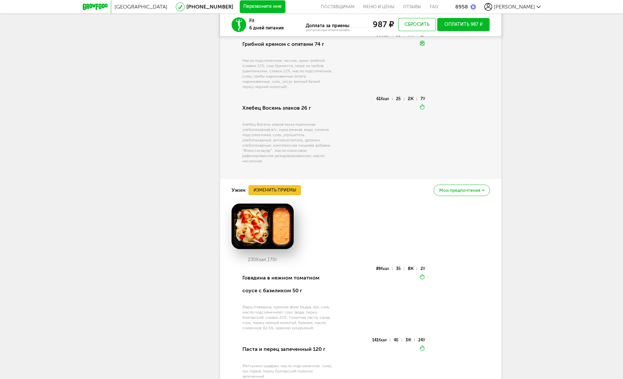
click at [286, 190] on button "Изменить приемы" at bounding box center [275, 190] width 52 height 10
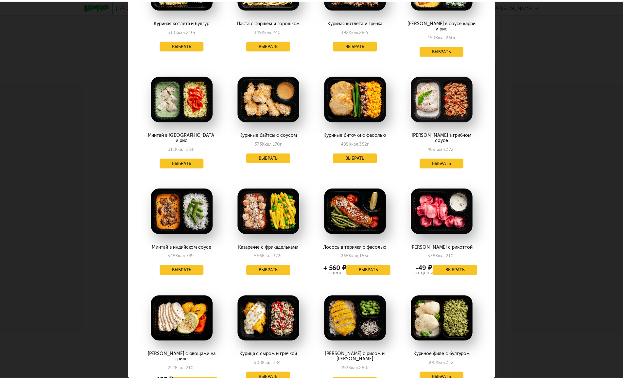
scroll to position [177, 0]
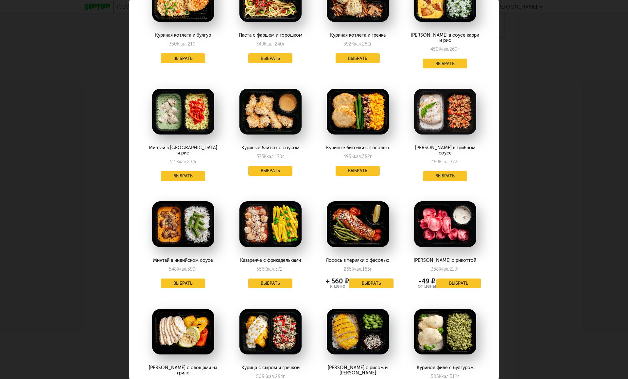
click at [363, 278] on button "Выбрать" at bounding box center [371, 283] width 45 height 10
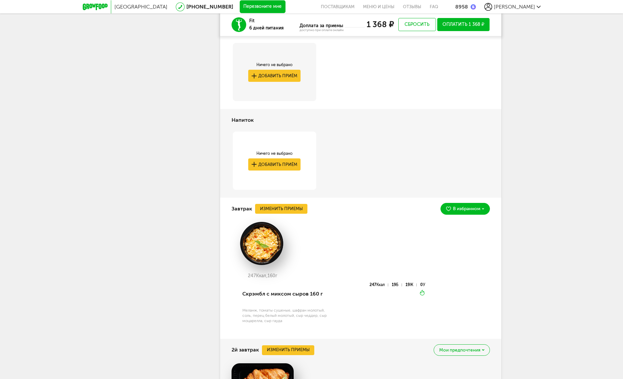
scroll to position [194, 0]
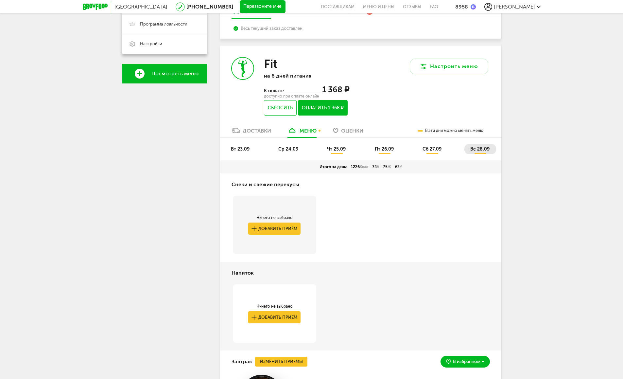
click at [429, 151] on span "сб 27.09" at bounding box center [432, 149] width 19 height 6
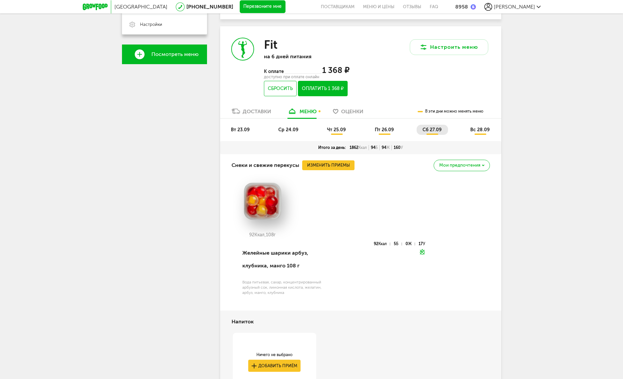
scroll to position [205, 0]
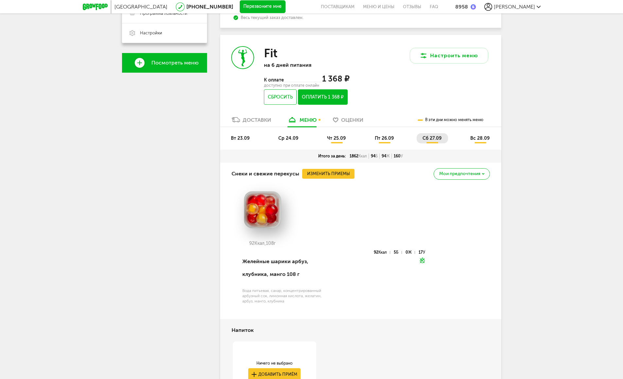
click at [387, 139] on span "пт 26.09" at bounding box center [384, 138] width 19 height 6
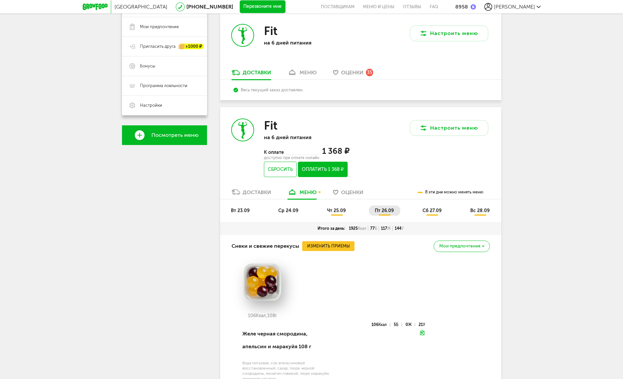
scroll to position [95, 0]
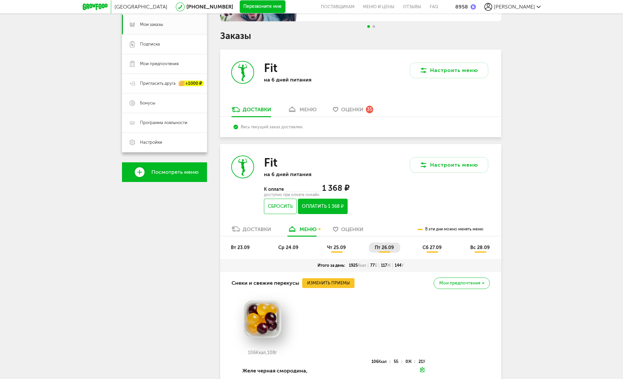
click at [337, 246] on span "чт 25.09" at bounding box center [336, 248] width 19 height 6
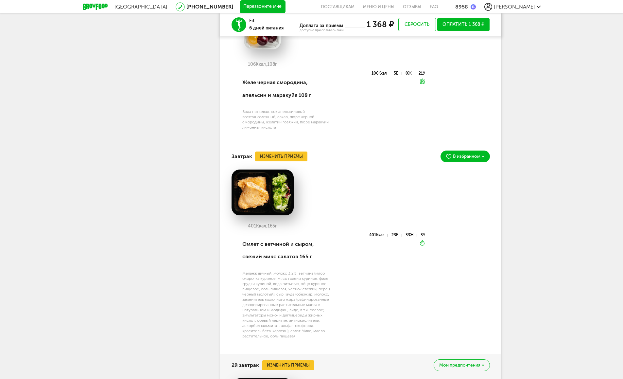
scroll to position [156, 0]
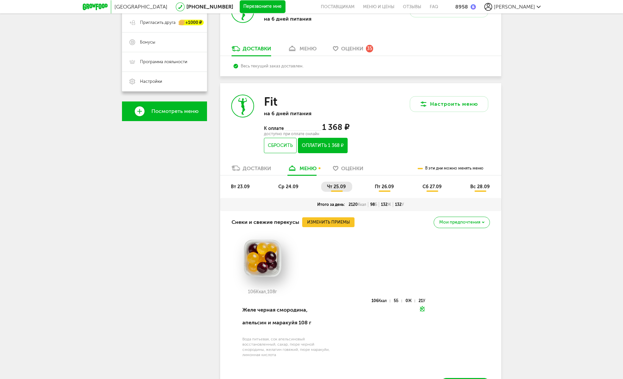
click at [330, 144] on button "Оплатить 1 368 ₽" at bounding box center [322, 145] width 49 height 15
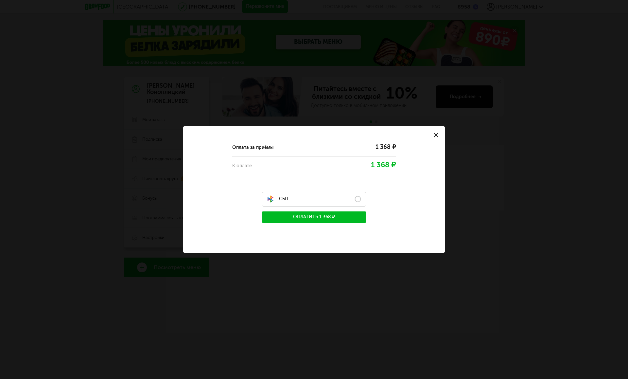
click at [360, 201] on label "СБП" at bounding box center [314, 199] width 105 height 15
click at [327, 220] on button "Оплатить 1 368 ₽" at bounding box center [314, 216] width 105 height 11
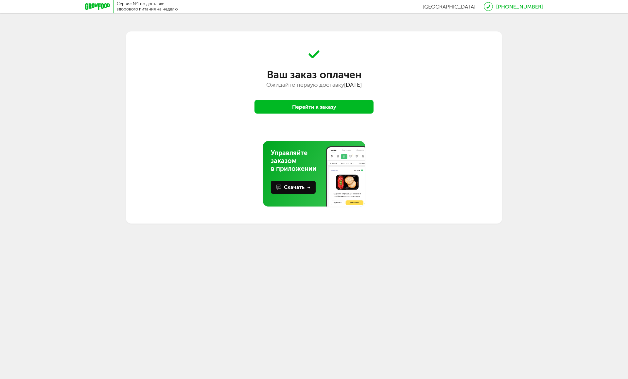
click at [333, 108] on button "Перейти к заказу" at bounding box center [314, 107] width 119 height 14
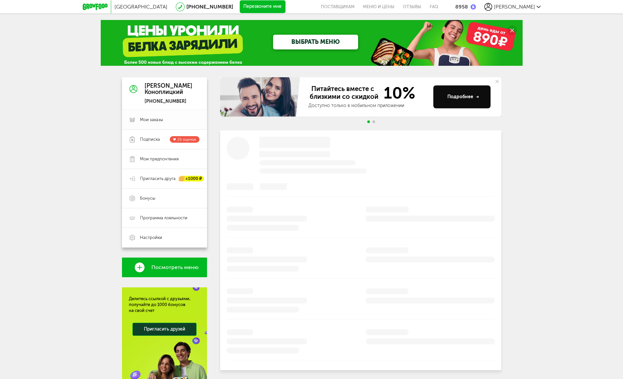
scroll to position [4, 0]
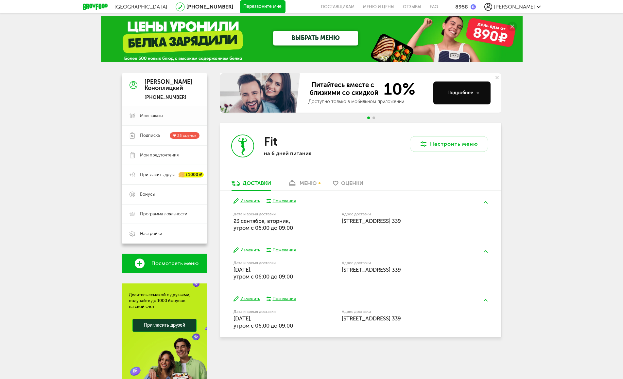
click at [153, 114] on span "Мои заказы" at bounding box center [151, 116] width 23 height 6
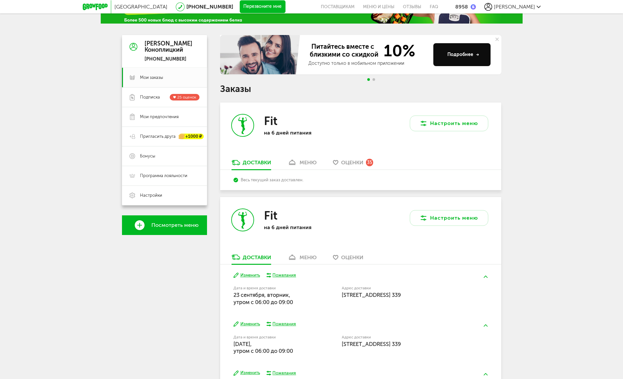
scroll to position [100, 0]
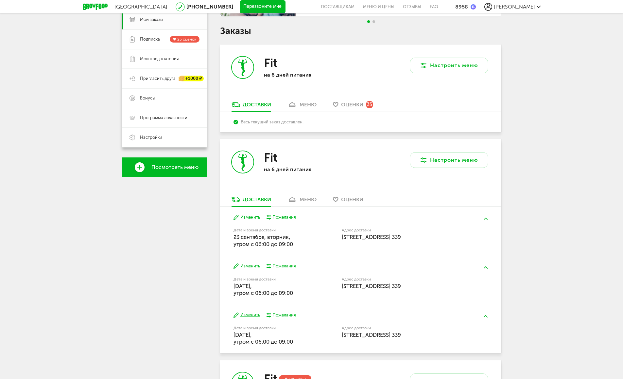
click at [308, 200] on div "меню" at bounding box center [308, 199] width 17 height 6
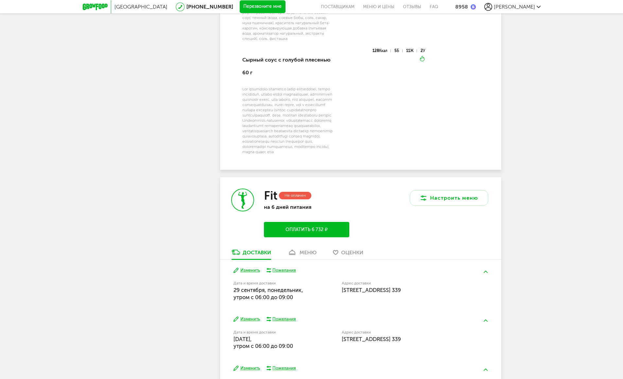
scroll to position [1506, 0]
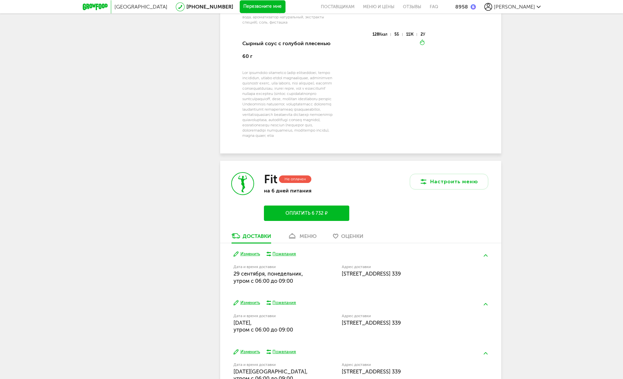
click at [305, 239] on div "меню" at bounding box center [308, 236] width 17 height 6
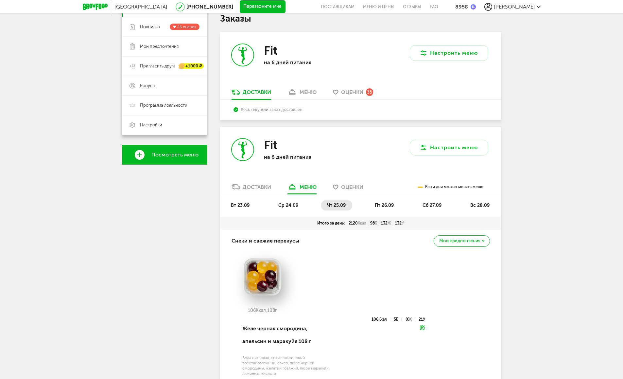
scroll to position [75, 0]
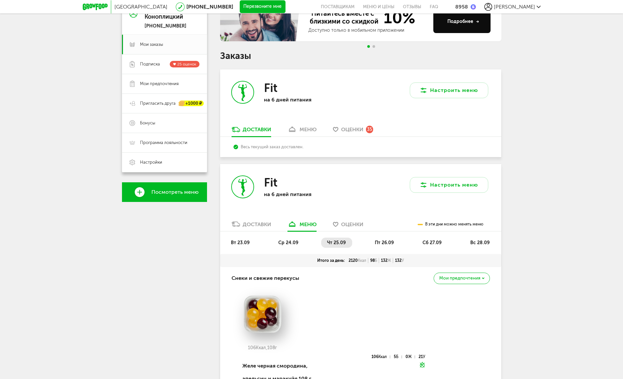
click at [476, 8] on img at bounding box center [473, 6] width 5 height 5
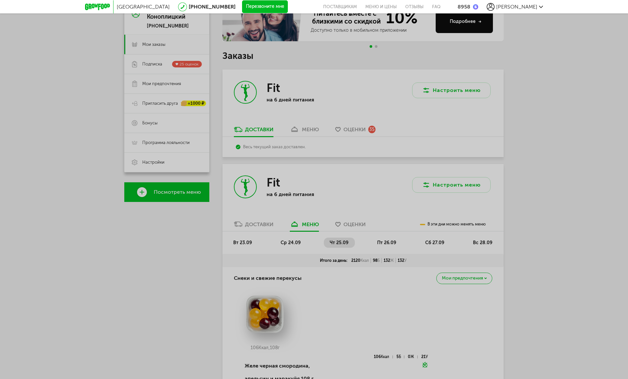
click at [471, 5] on div "8958" at bounding box center [464, 7] width 13 height 6
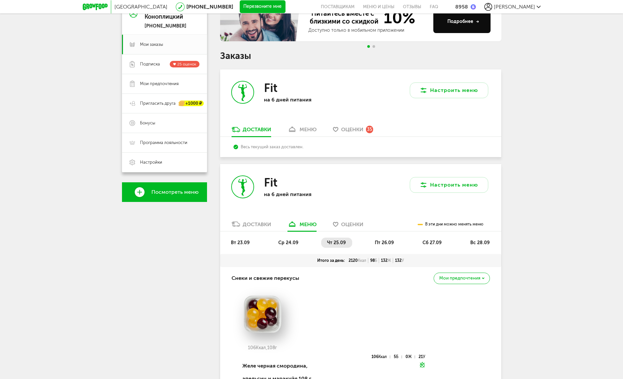
click at [468, 7] on div "8958" at bounding box center [461, 7] width 13 height 6
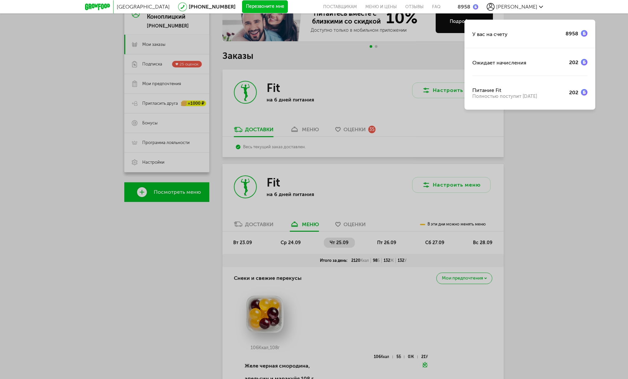
click at [568, 129] on div "У вас на счету 8958 Ожидает начисления 202 Питание Fit Полностью поступит [DATE]" at bounding box center [314, 189] width 628 height 379
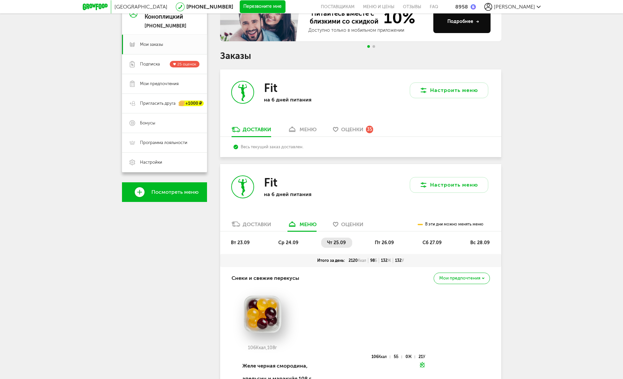
click at [534, 5] on span "[PERSON_NAME]" at bounding box center [514, 7] width 41 height 6
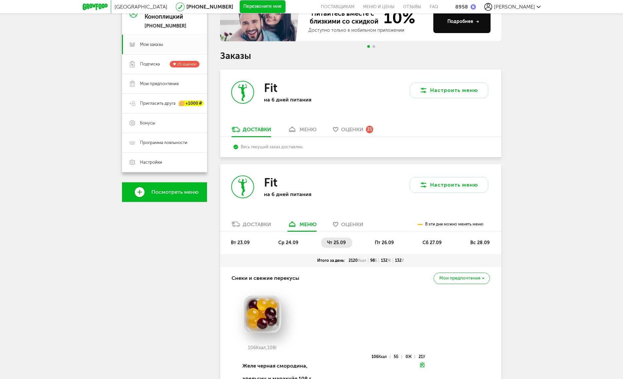
scroll to position [119, 0]
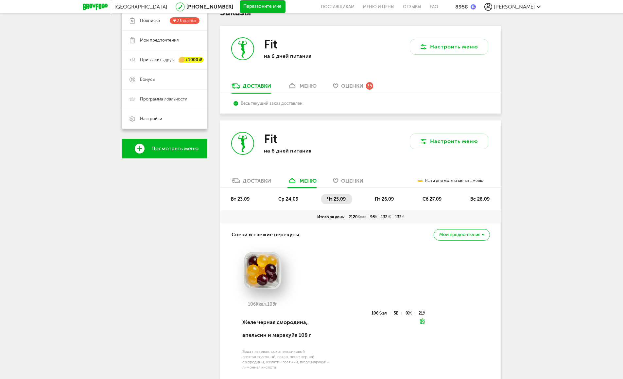
click at [258, 183] on div "Доставки" at bounding box center [257, 181] width 28 height 6
